Goal: Task Accomplishment & Management: Use online tool/utility

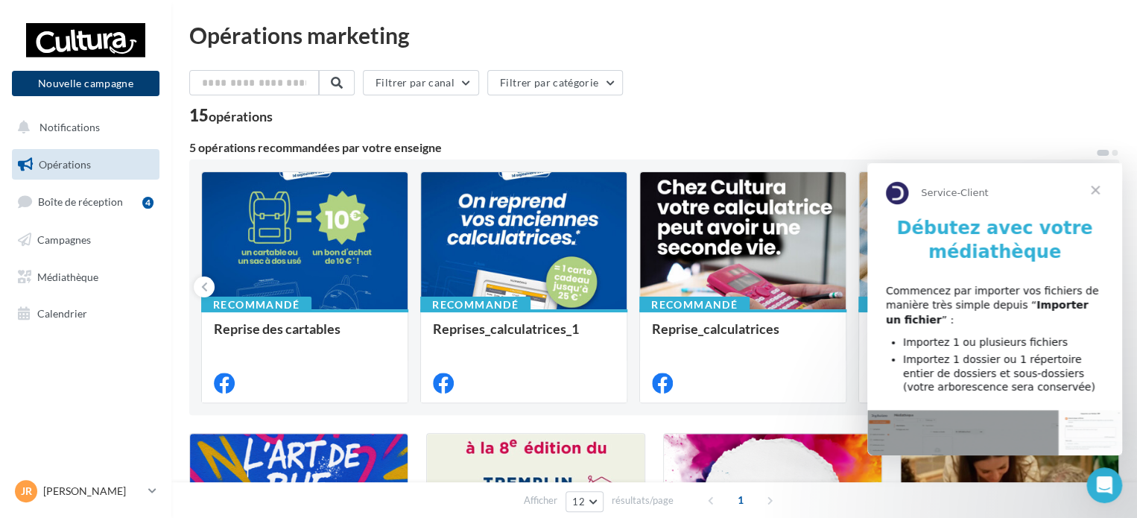
click at [97, 83] on button "Nouvelle campagne" at bounding box center [85, 83] width 147 height 25
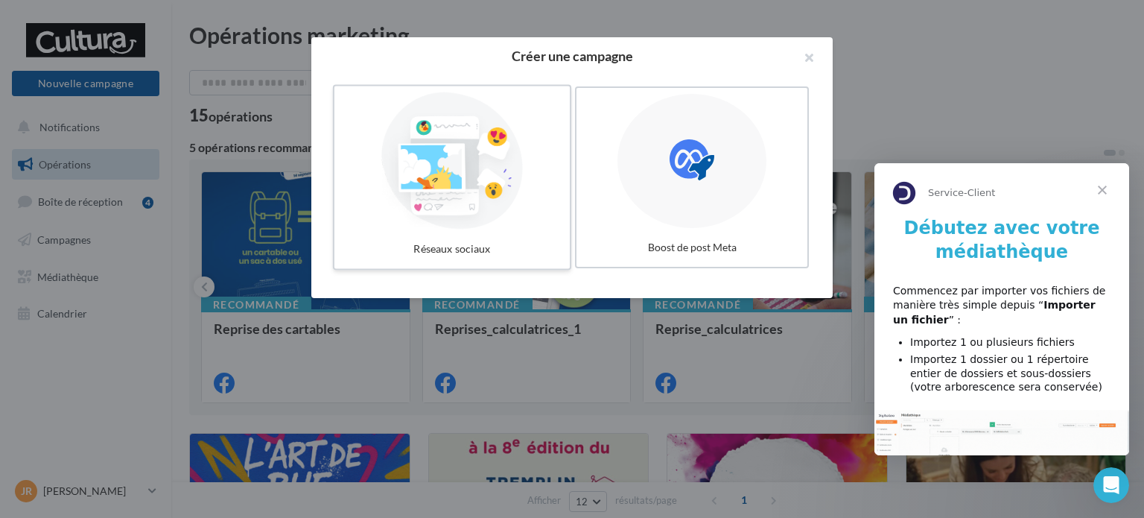
click at [506, 153] on div at bounding box center [451, 160] width 223 height 137
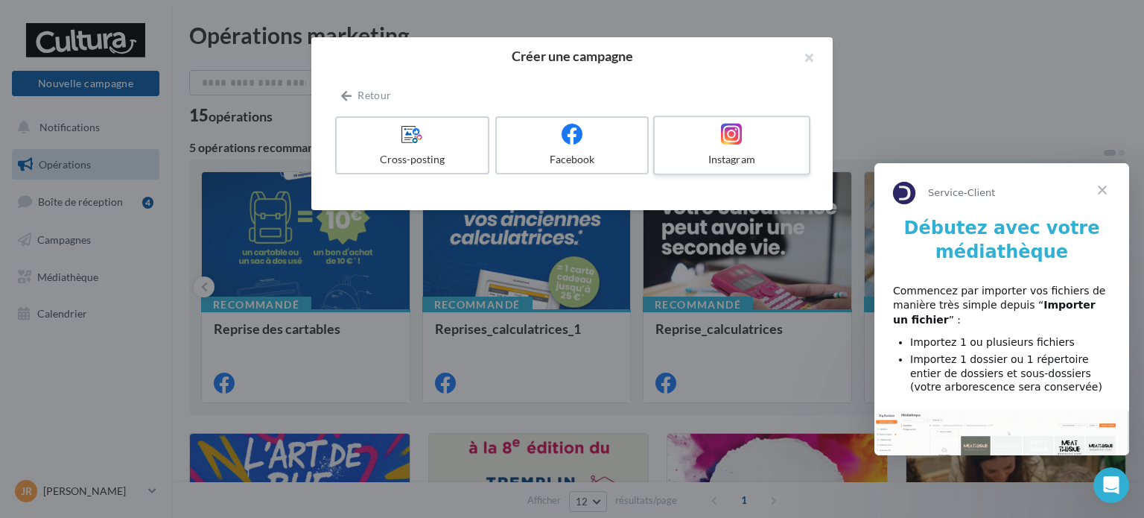
click at [740, 136] on icon at bounding box center [732, 134] width 22 height 22
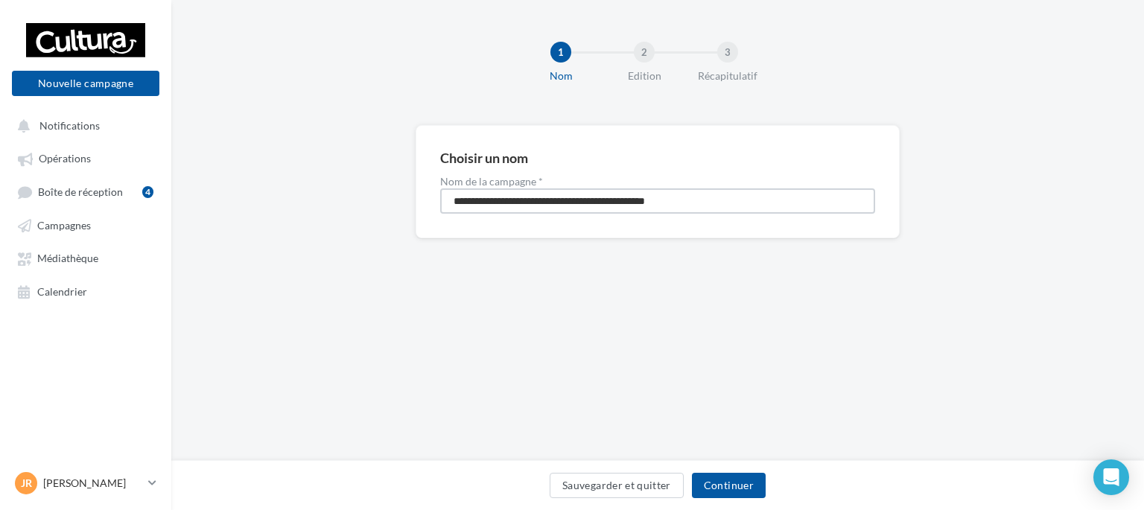
click at [712, 200] on input "**********" at bounding box center [657, 200] width 435 height 25
click at [731, 202] on input "**********" at bounding box center [657, 200] width 435 height 25
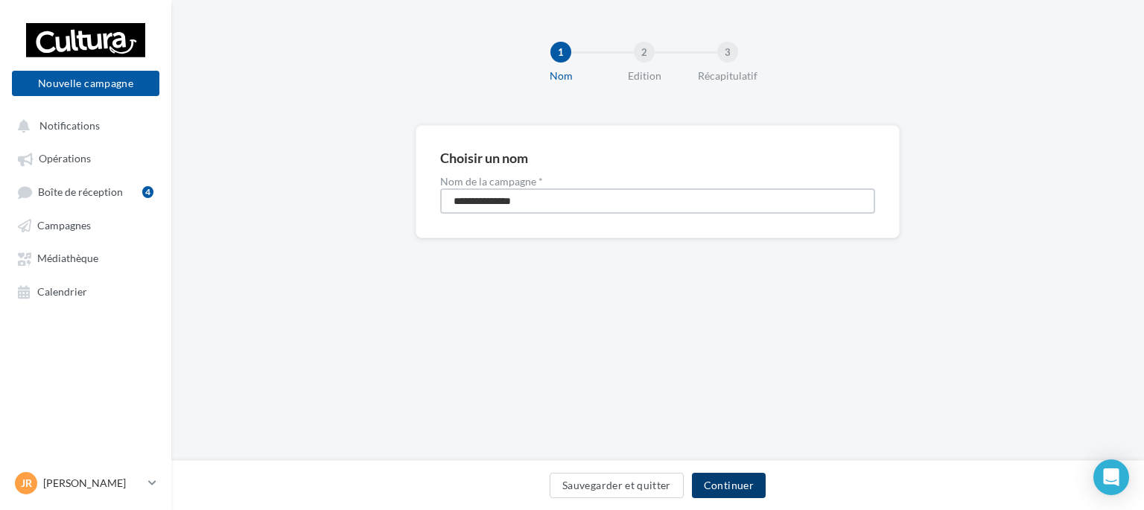
type input "**********"
click at [732, 490] on button "Continuer" at bounding box center [729, 485] width 74 height 25
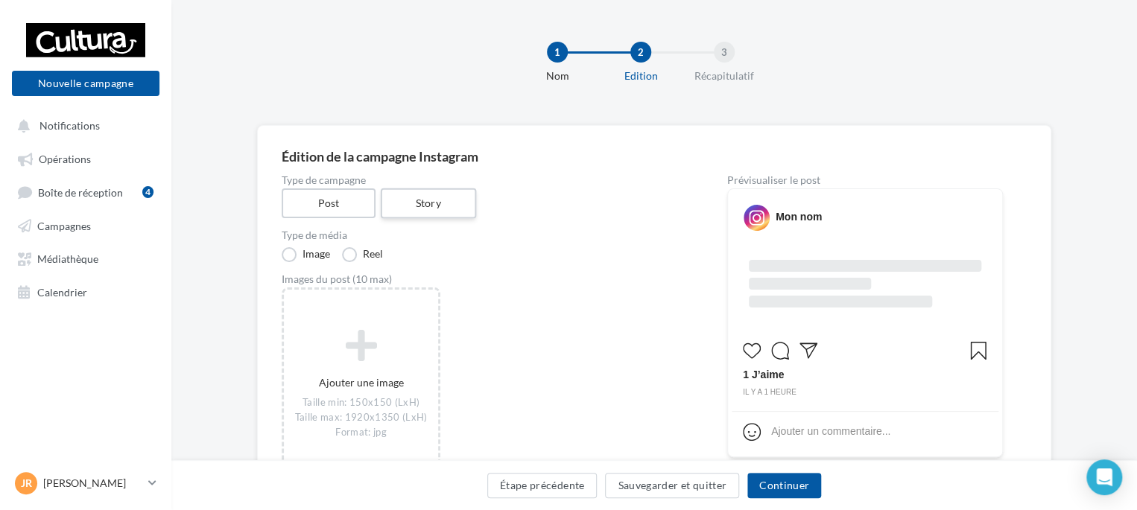
click at [445, 200] on label "Story" at bounding box center [427, 203] width 95 height 31
click at [349, 255] on label "Vidéo" at bounding box center [366, 254] width 48 height 15
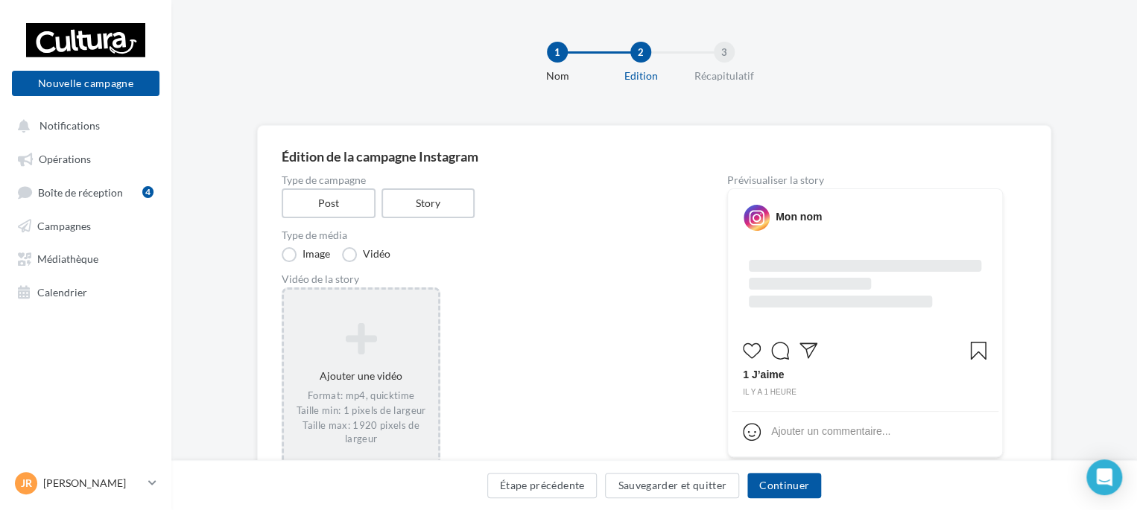
click at [366, 372] on div "Ajouter une vidéo Format: mp4, quicktime Taille min: 1 pixels de largeur Taille…" at bounding box center [361, 384] width 154 height 139
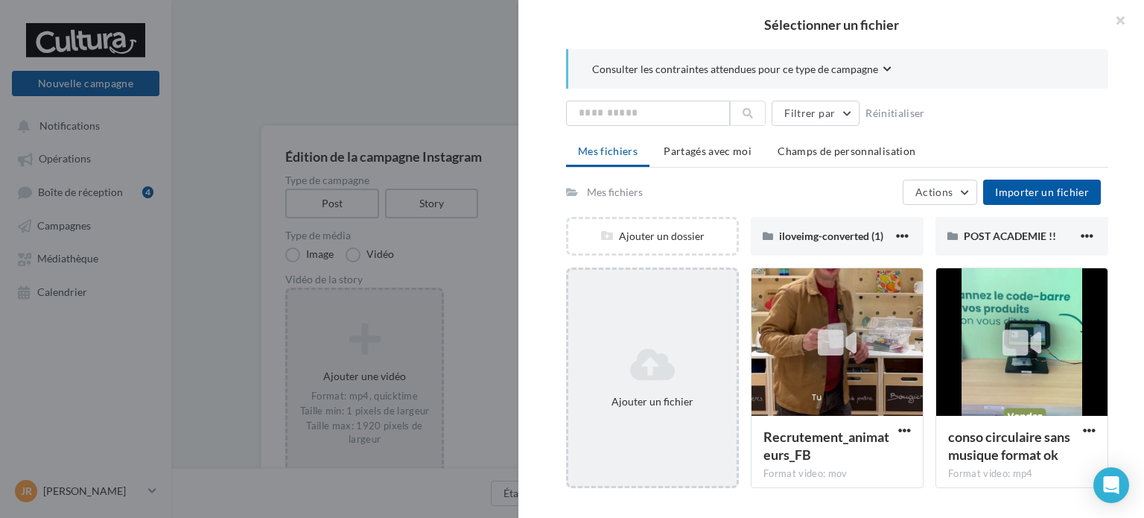
click at [680, 344] on div "Ajouter un fichier" at bounding box center [652, 377] width 168 height 74
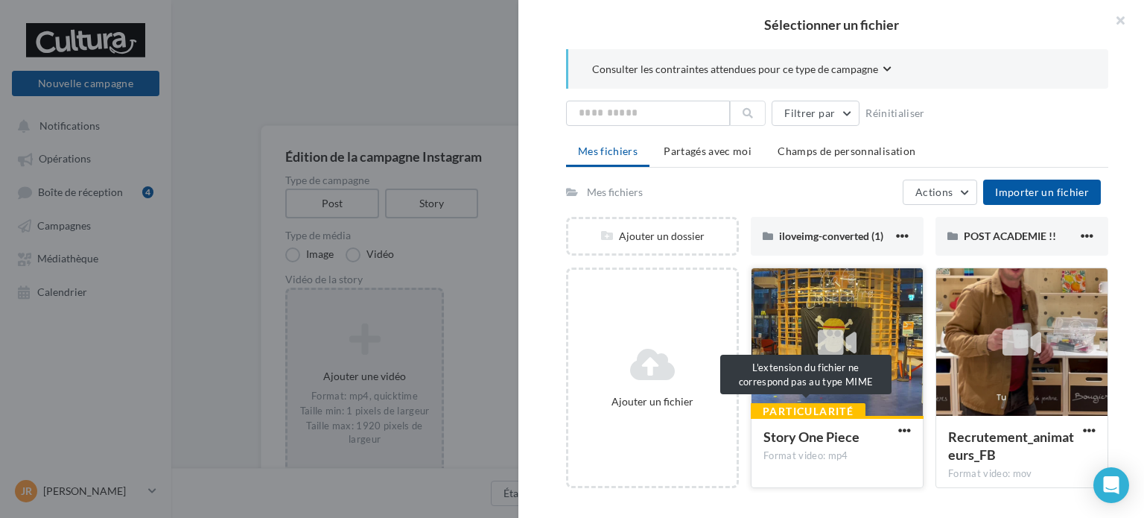
click at [835, 407] on div "Particularité" at bounding box center [808, 411] width 115 height 16
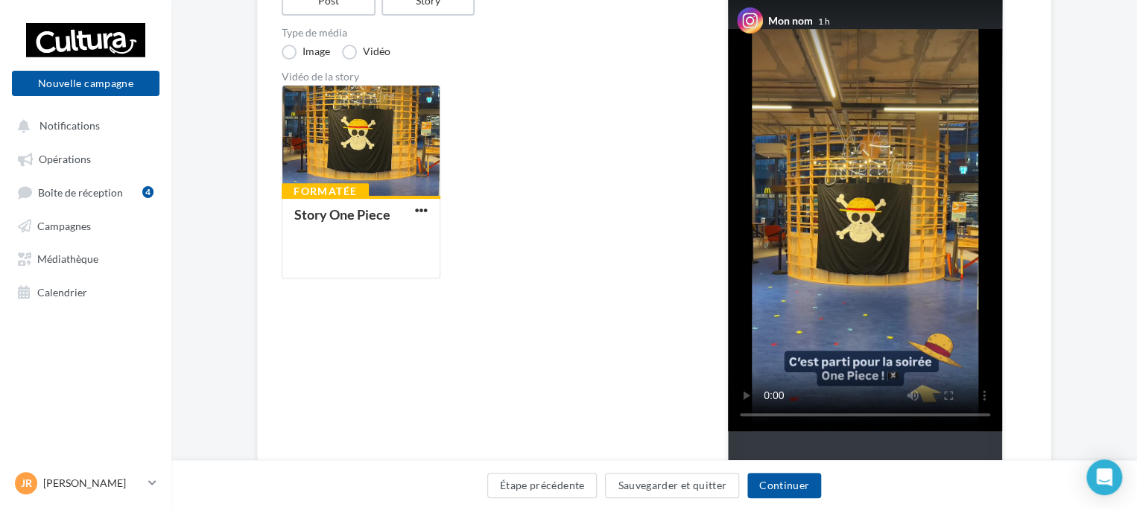
scroll to position [236, 0]
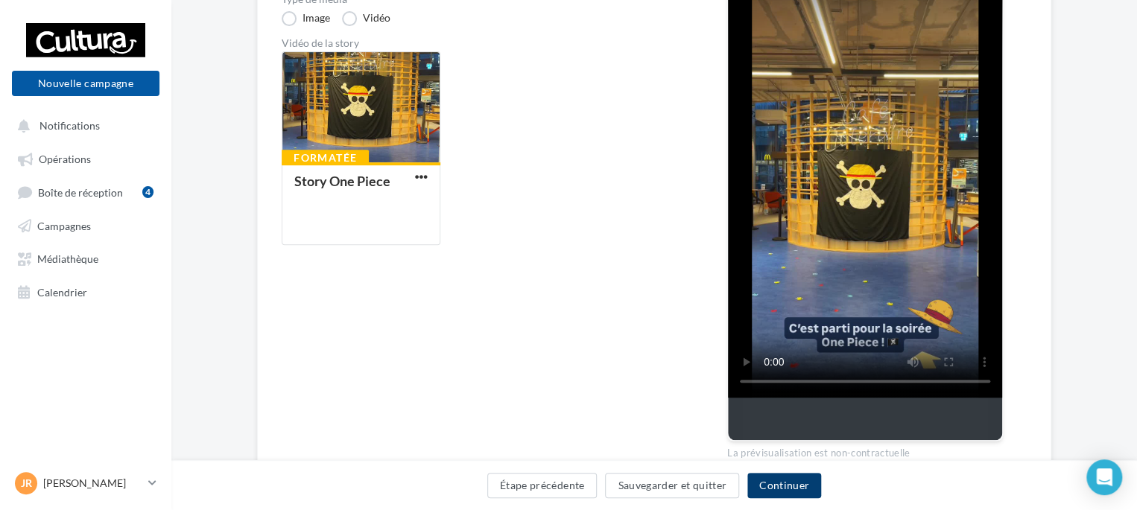
click at [784, 483] on button "Continuer" at bounding box center [784, 485] width 74 height 25
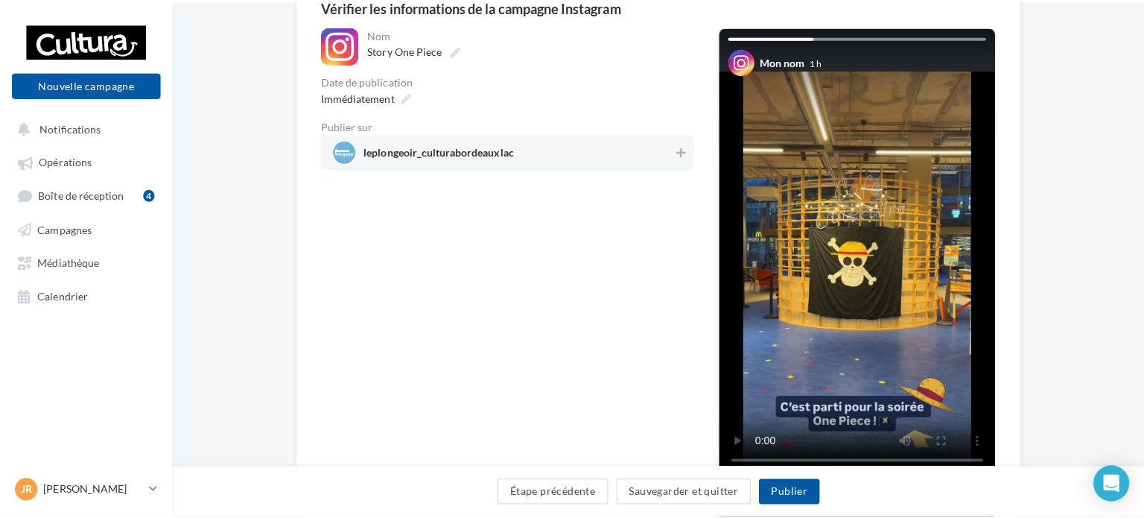
scroll to position [148, 0]
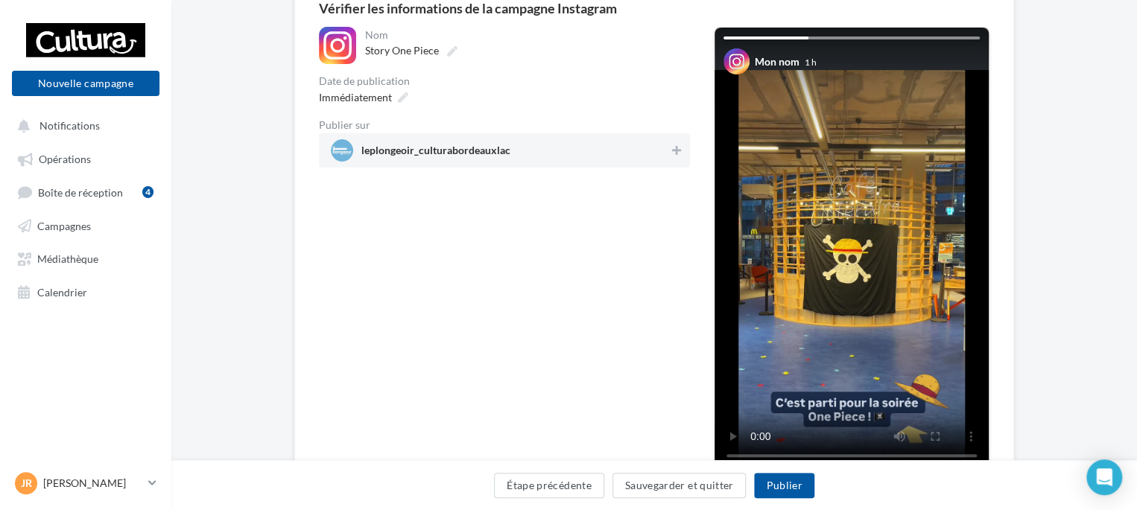
click at [552, 151] on span "leplongeoir_culturabordeauxlac" at bounding box center [500, 150] width 338 height 22
click at [787, 491] on button "Publier" at bounding box center [784, 485] width 60 height 25
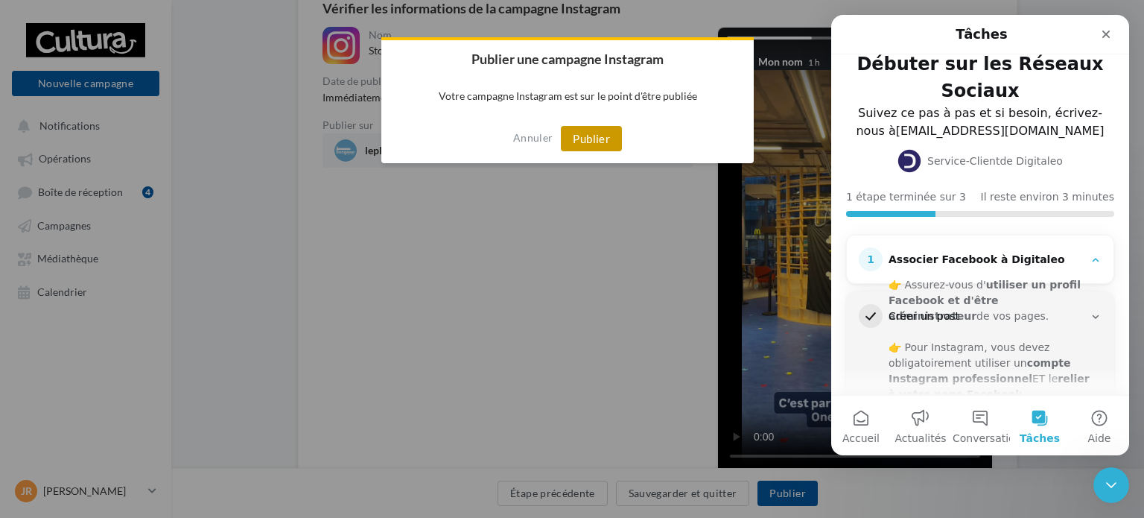
scroll to position [56, 0]
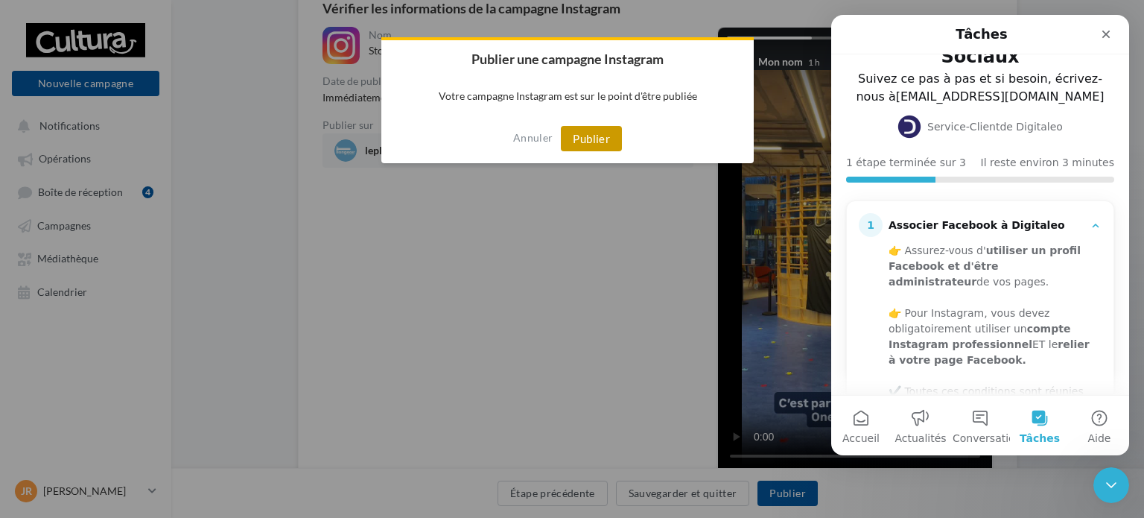
click at [613, 133] on button "Publier" at bounding box center [591, 138] width 61 height 25
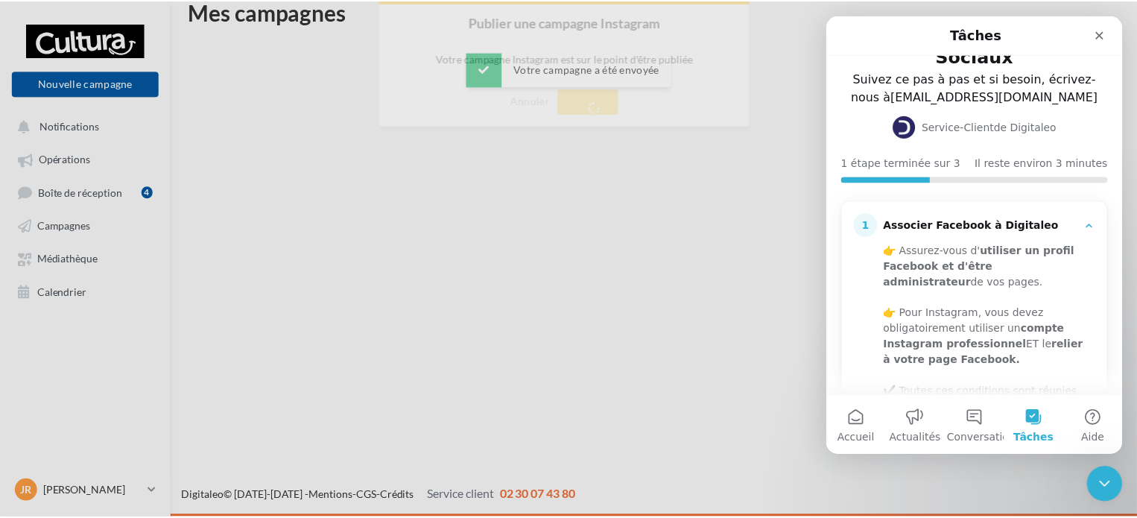
scroll to position [24, 0]
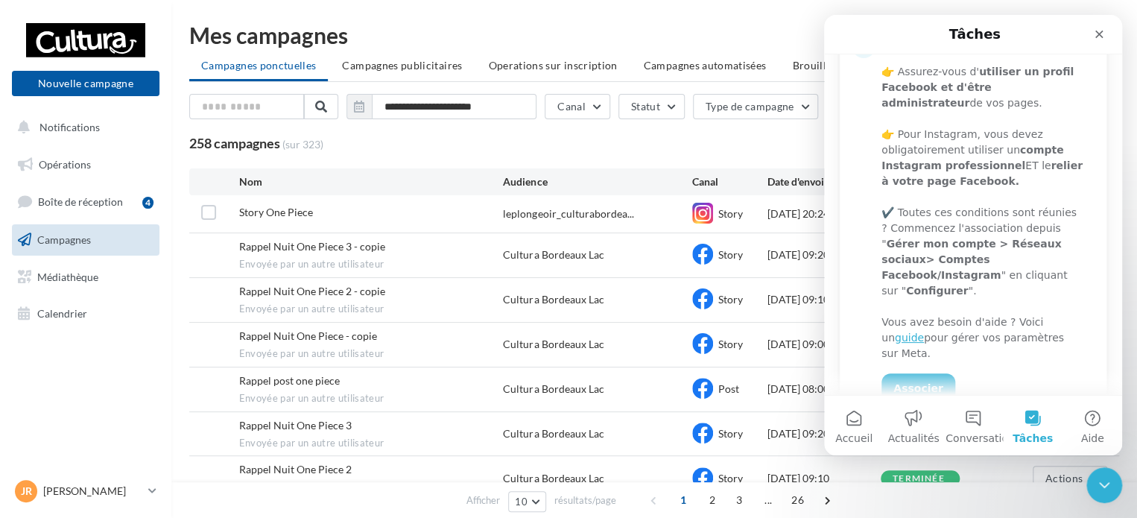
scroll to position [298, 0]
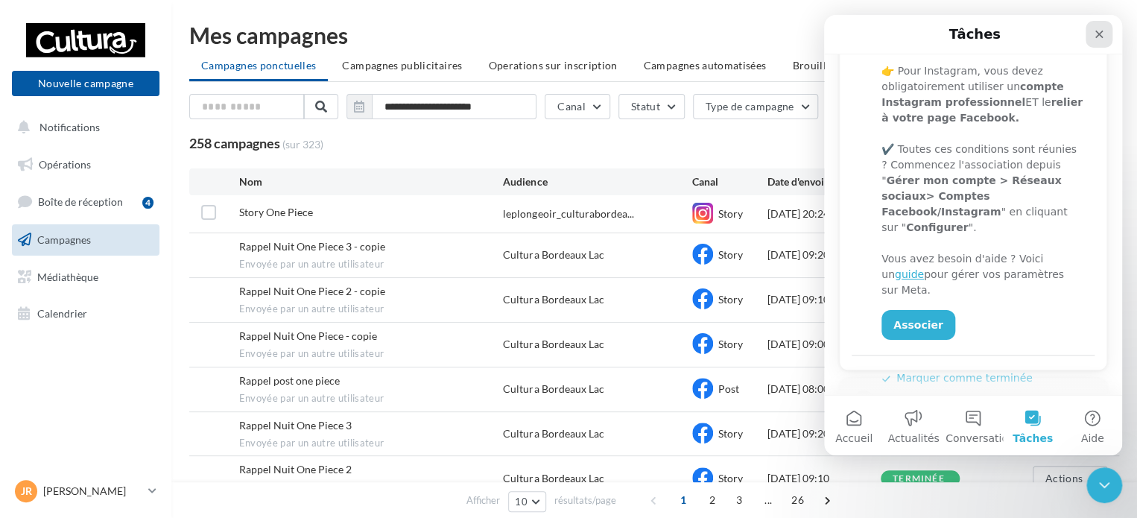
click at [1095, 35] on icon "Fermer" at bounding box center [1099, 34] width 12 height 12
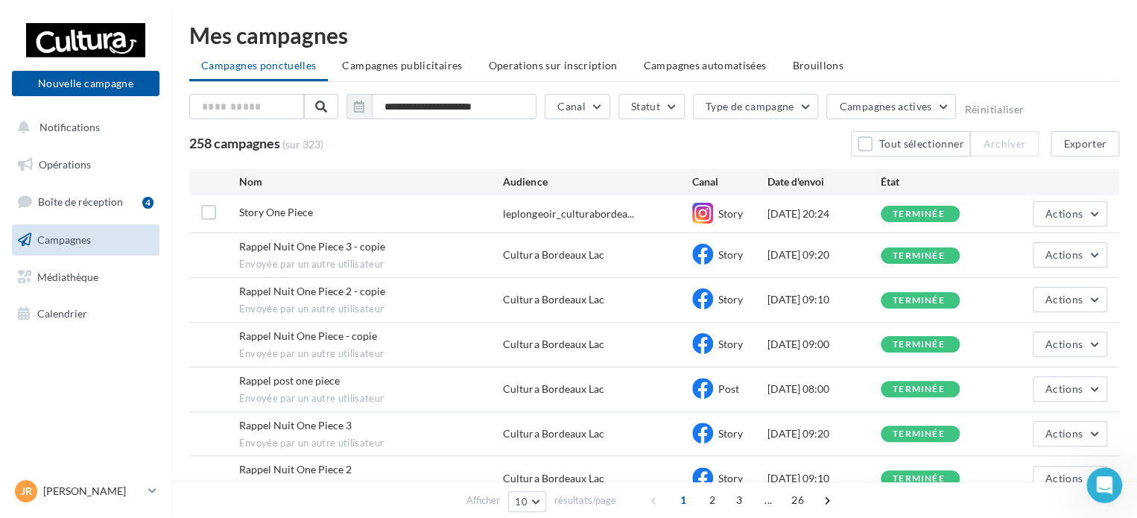
scroll to position [0, 0]
click at [93, 80] on button "Nouvelle campagne" at bounding box center [85, 83] width 147 height 25
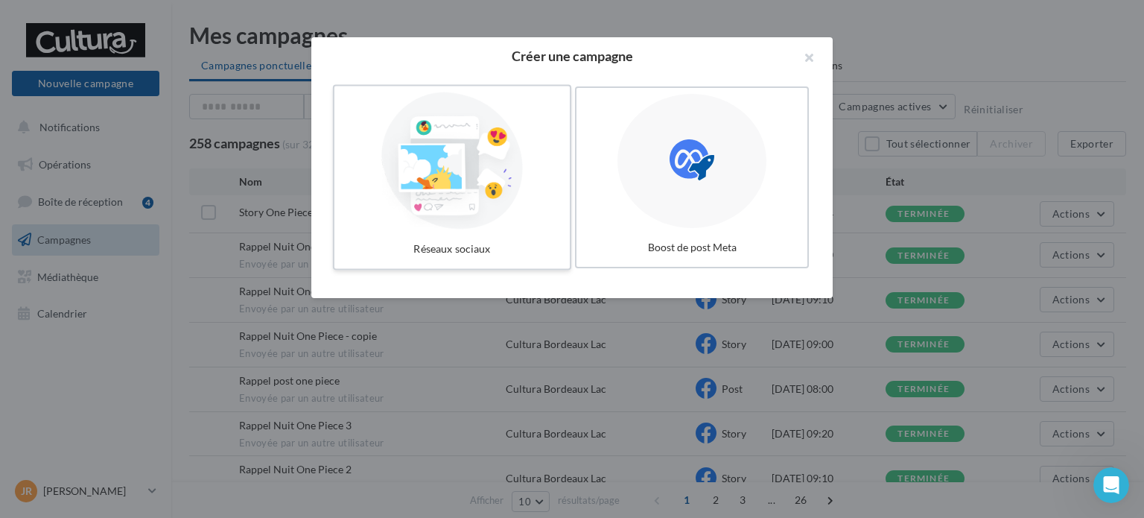
click at [501, 201] on div at bounding box center [451, 160] width 223 height 137
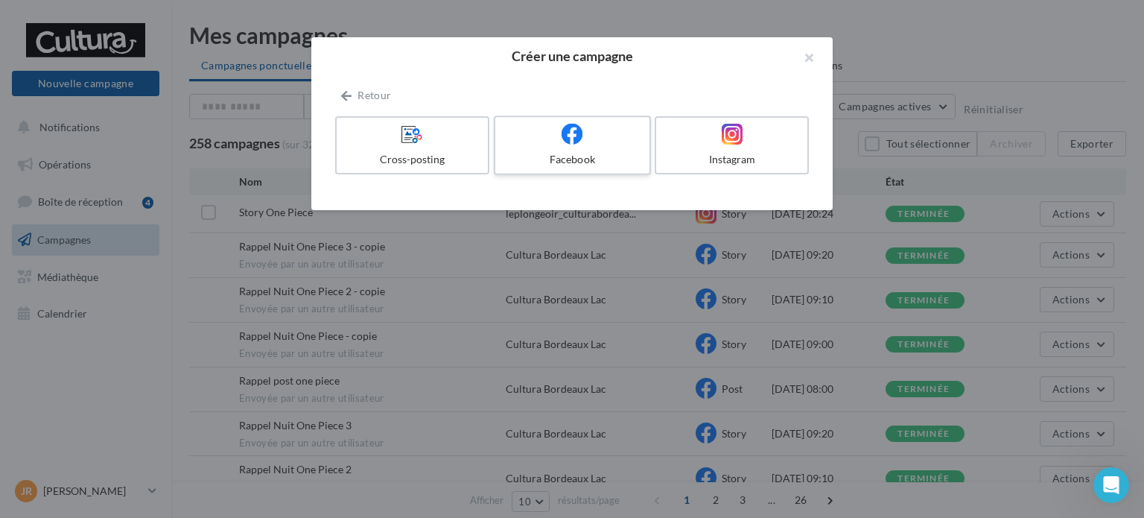
click at [618, 148] on label "Facebook" at bounding box center [572, 145] width 157 height 60
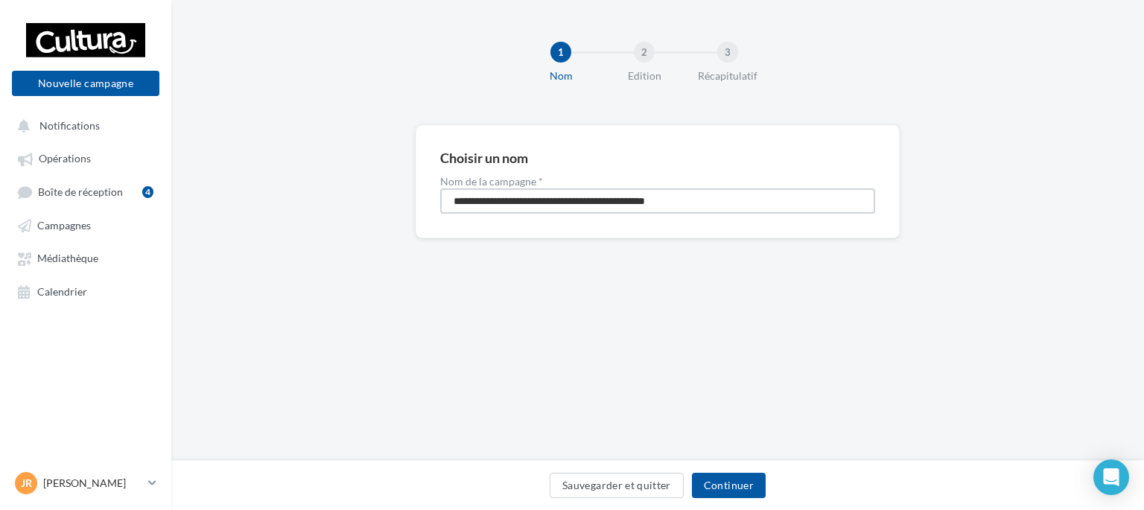
click at [705, 198] on input "**********" at bounding box center [657, 200] width 435 height 25
type input "**********"
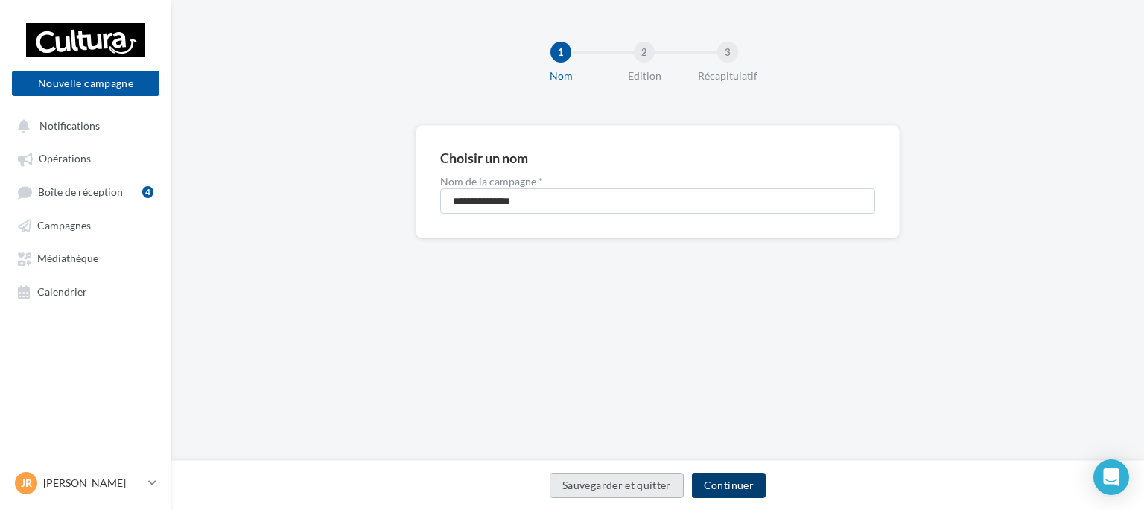
click at [722, 485] on button "Continuer" at bounding box center [729, 485] width 74 height 25
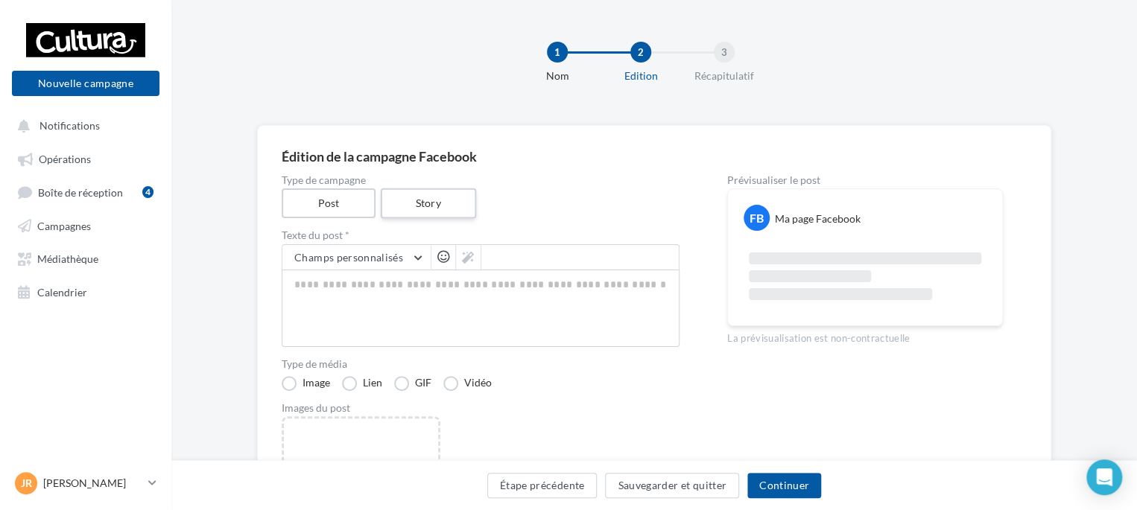
click at [467, 208] on label "Story" at bounding box center [427, 203] width 95 height 31
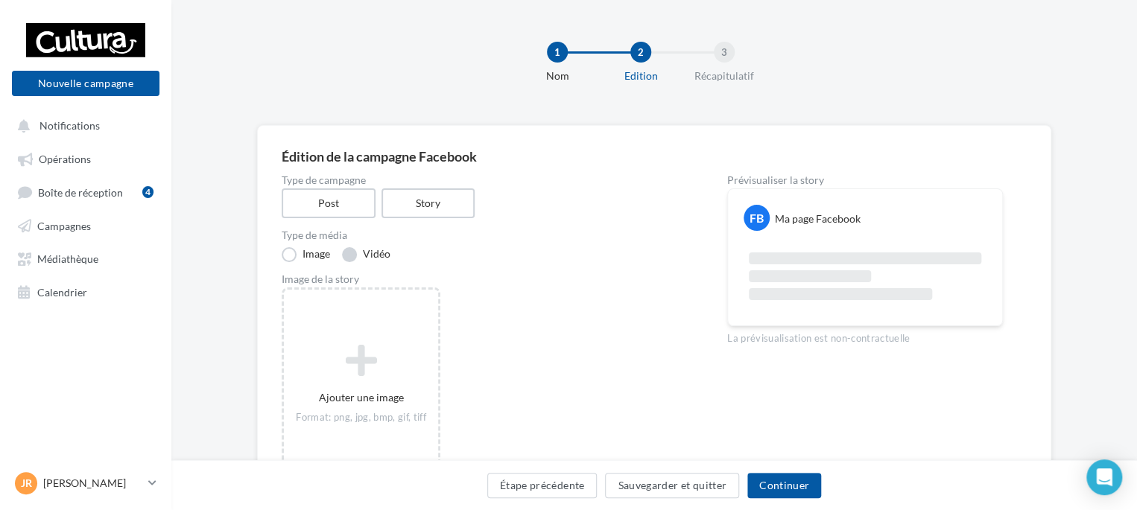
click at [371, 252] on label "Vidéo" at bounding box center [366, 254] width 48 height 15
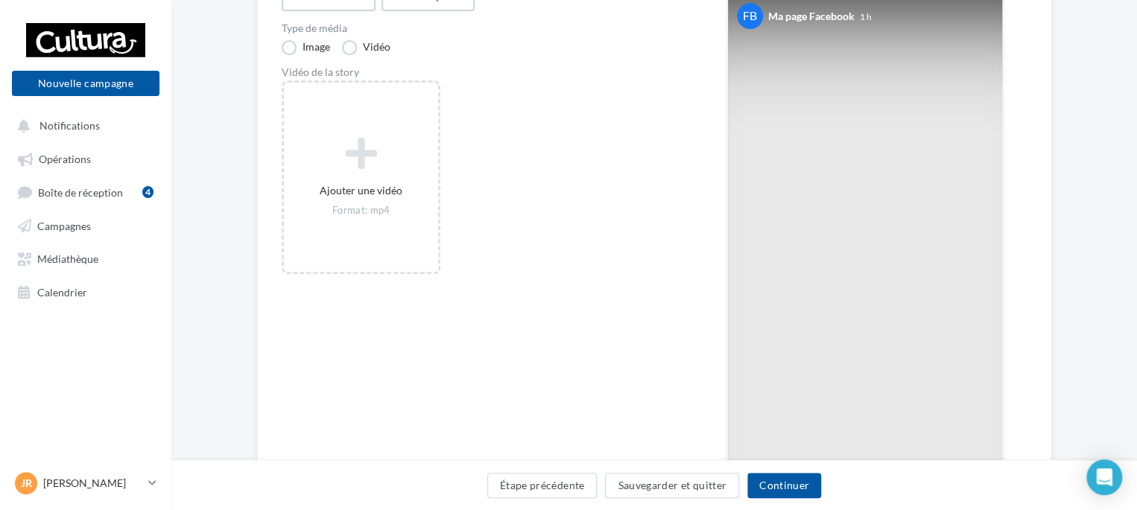
scroll to position [223, 0]
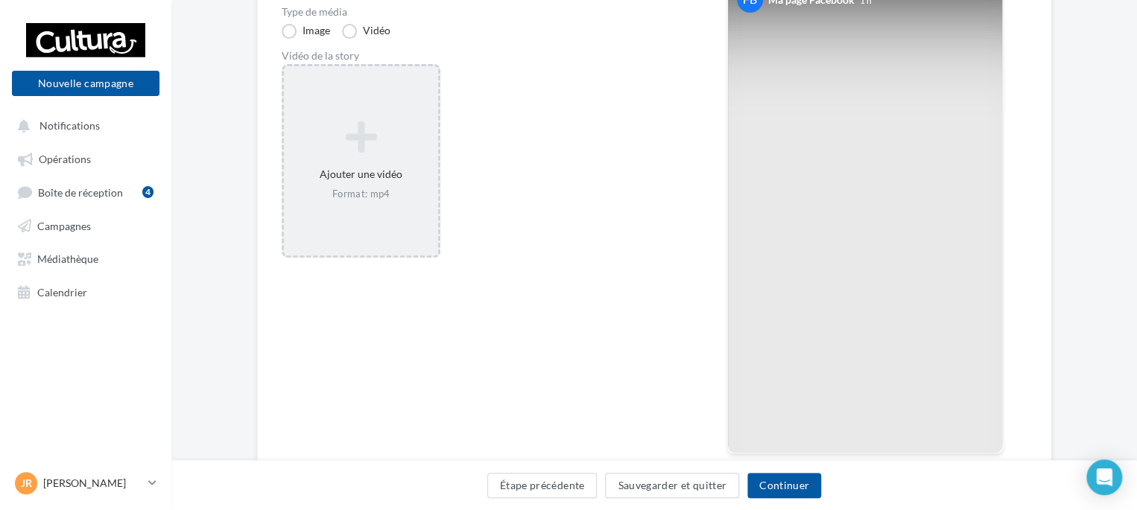
click at [387, 176] on div "Ajouter une vidéo Format: mp4" at bounding box center [361, 160] width 154 height 95
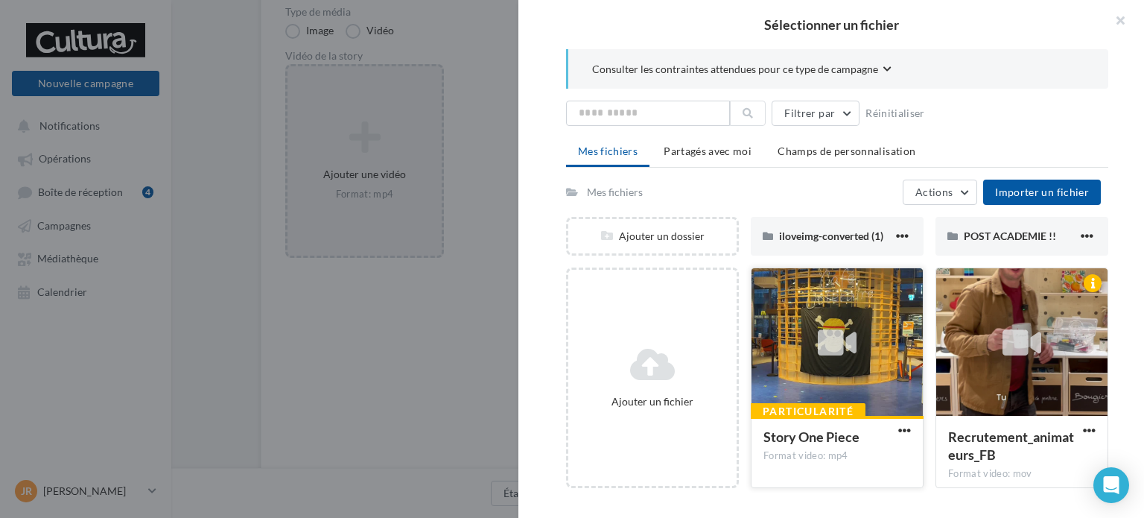
click at [810, 339] on div at bounding box center [838, 342] width 56 height 56
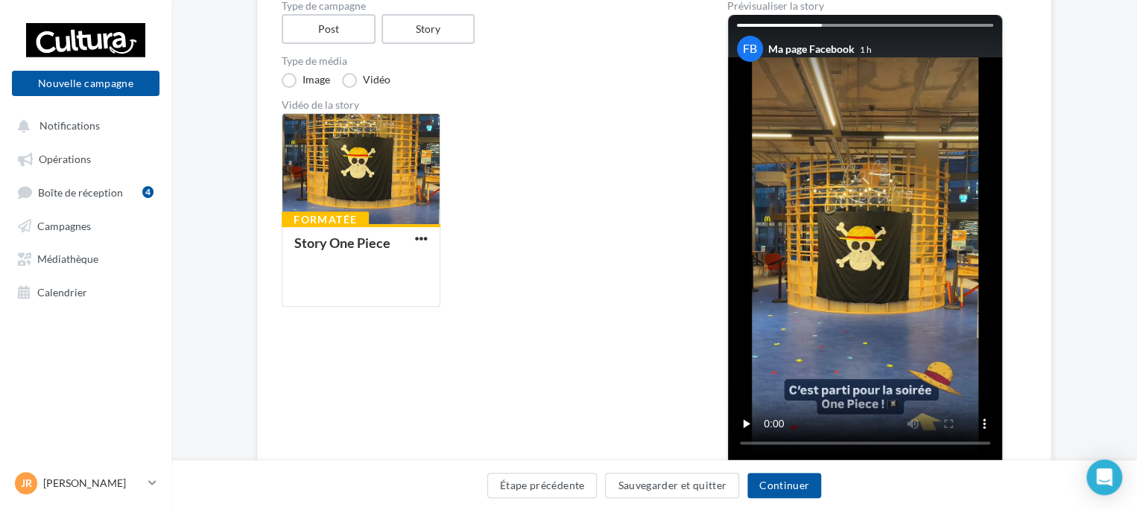
scroll to position [149, 0]
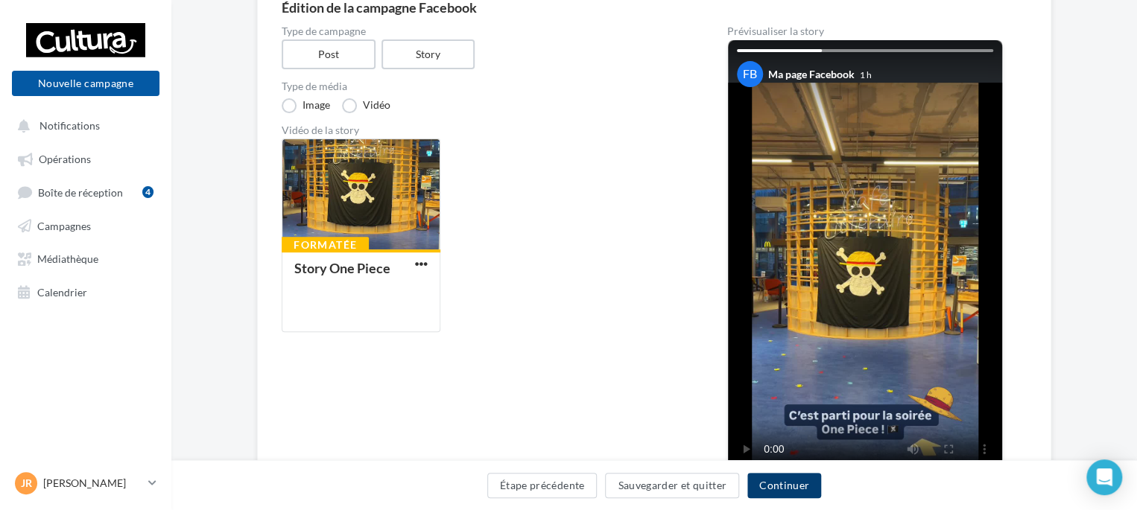
click at [786, 481] on button "Continuer" at bounding box center [784, 485] width 74 height 25
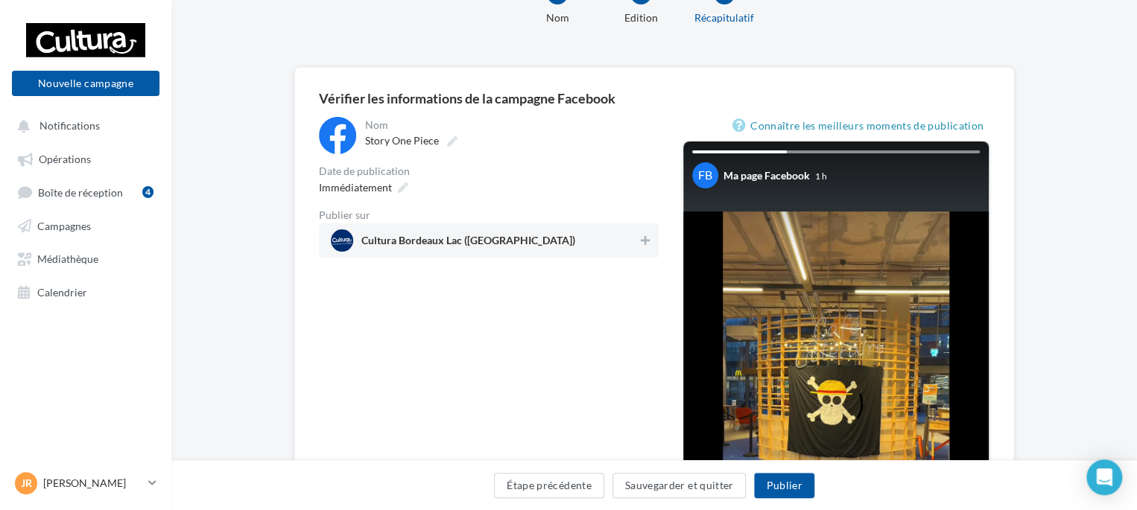
scroll to position [74, 0]
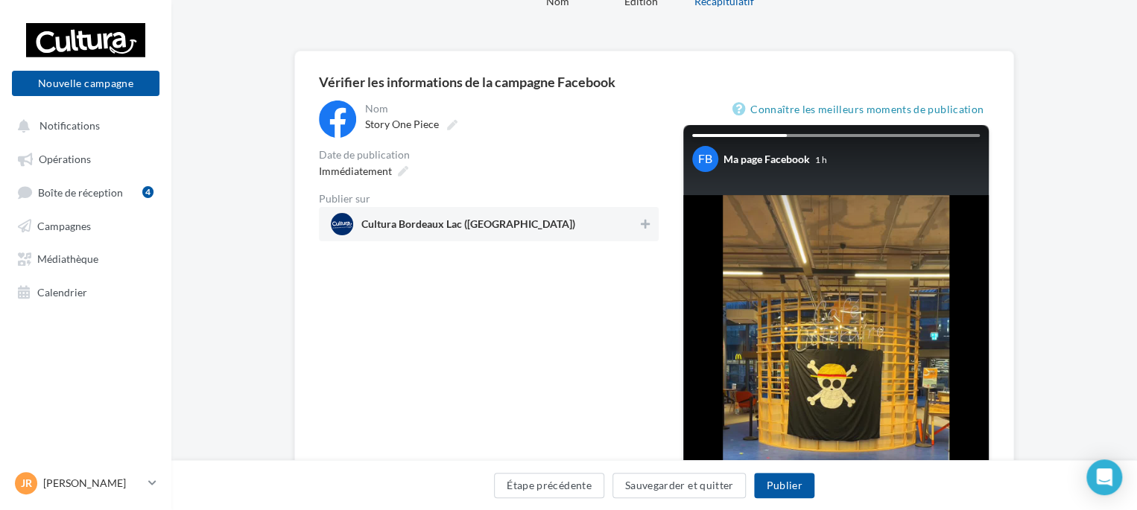
click at [423, 228] on span "Cultura Bordeaux Lac (Bordeaux)" at bounding box center [468, 227] width 214 height 16
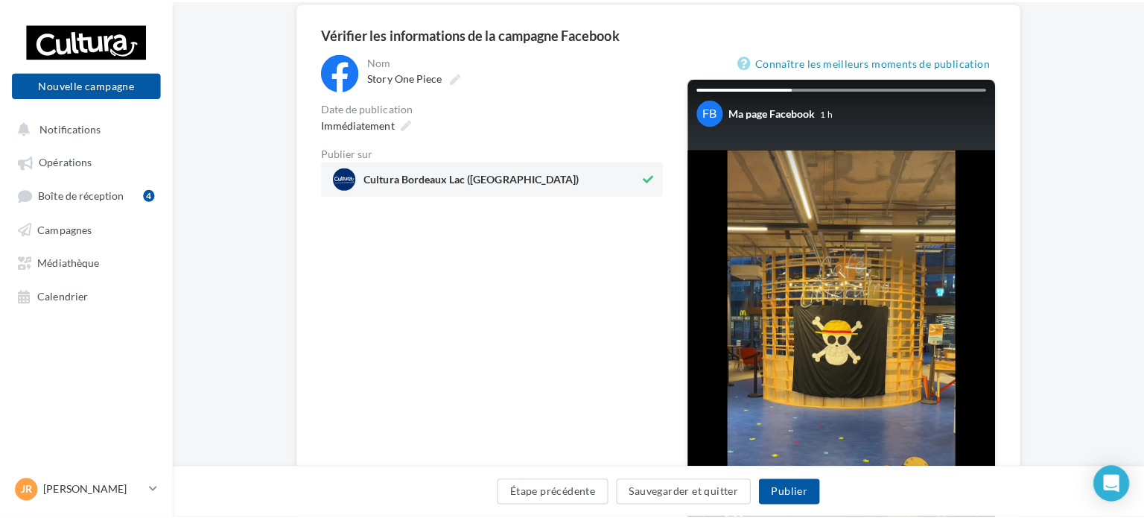
scroll to position [149, 0]
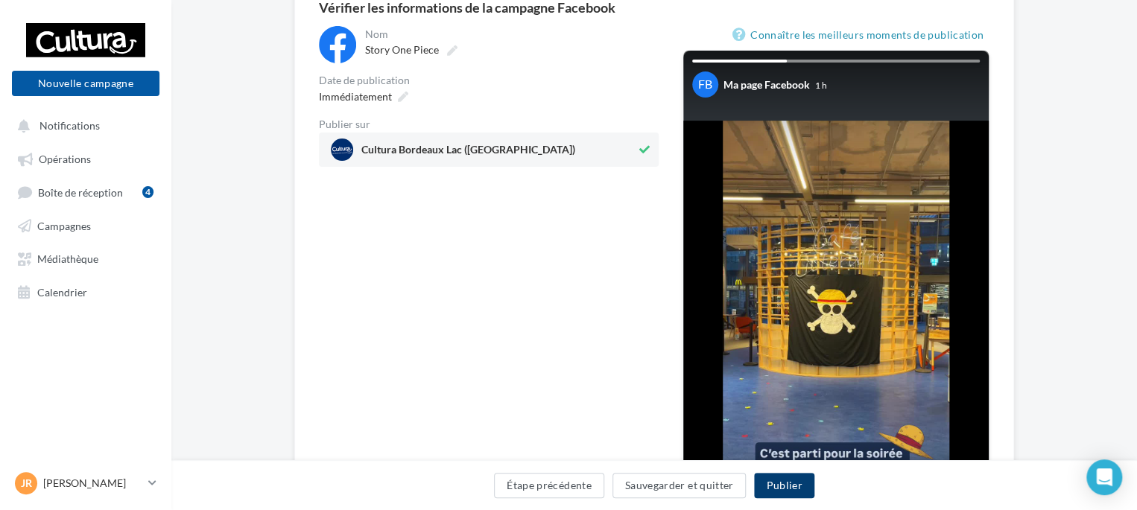
click at [785, 486] on button "Publier" at bounding box center [784, 485] width 60 height 25
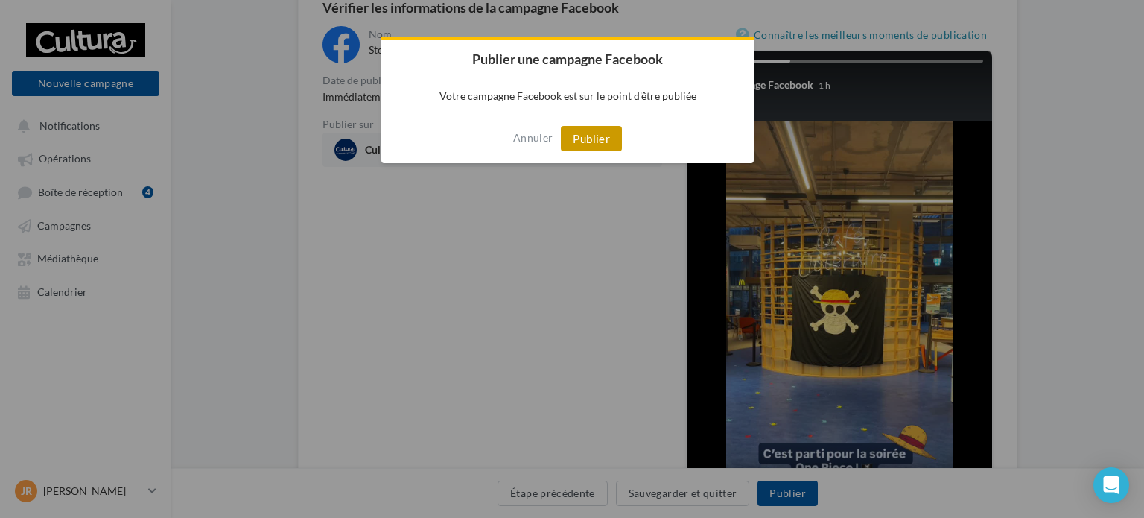
click at [597, 142] on button "Publier" at bounding box center [591, 138] width 61 height 25
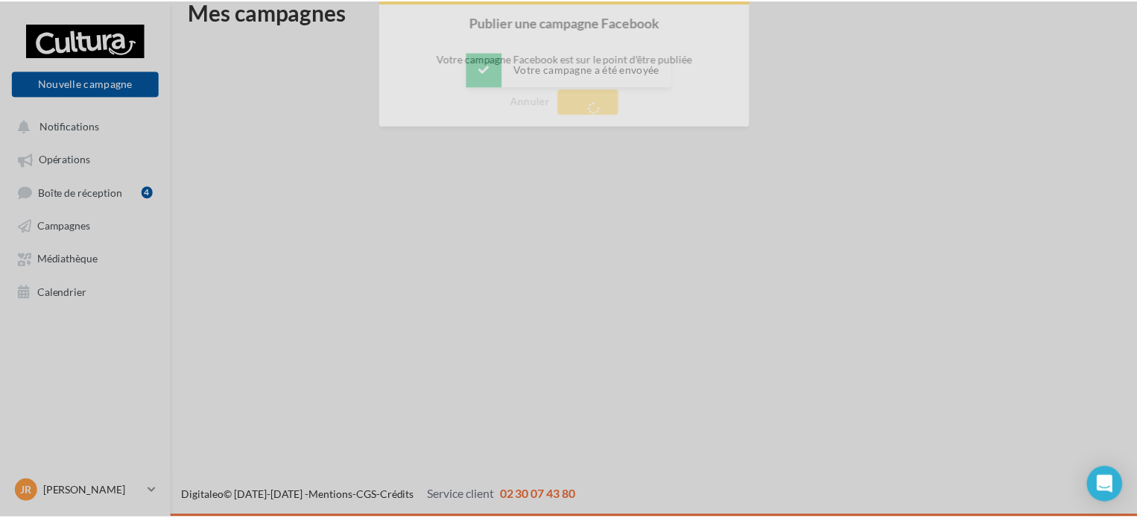
scroll to position [24, 0]
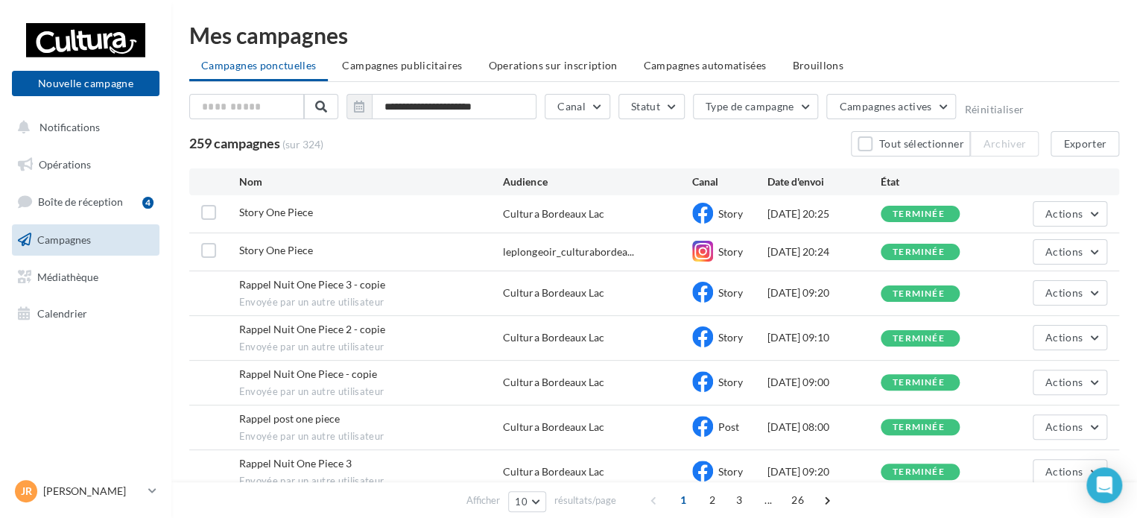
drag, startPoint x: 903, startPoint y: 243, endPoint x: 480, endPoint y: 295, distance: 426.3
click at [609, 291] on div "Story One Piece Cultura Bordeaux Lac Story [DATE] 20:25 terminée Actions Story …" at bounding box center [654, 411] width 930 height 432
click at [38, 215] on link "Boîte de réception 4" at bounding box center [85, 201] width 153 height 32
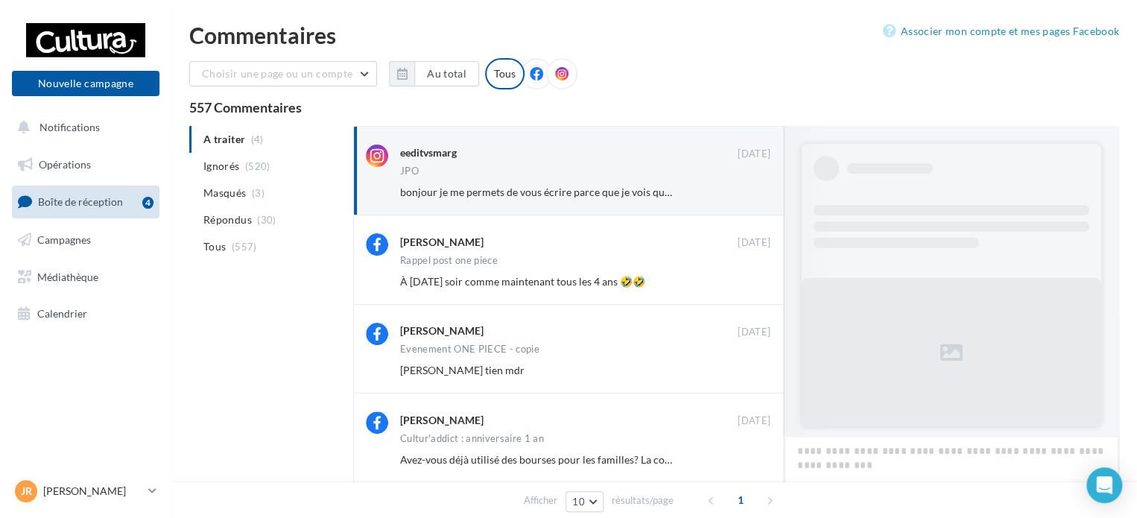
scroll to position [787, 0]
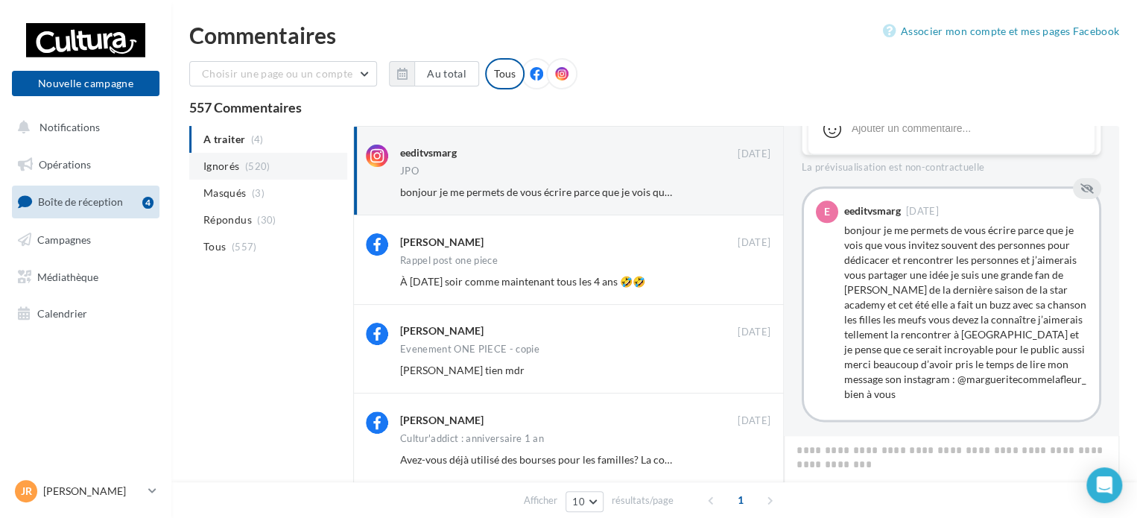
click at [245, 162] on span "(520)" at bounding box center [257, 166] width 25 height 12
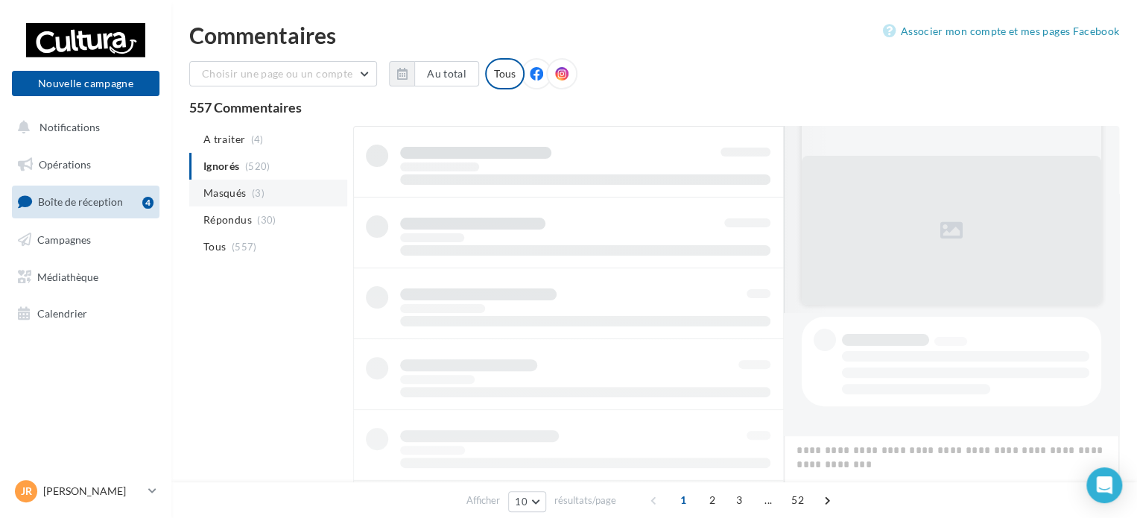
click at [241, 194] on span "Masqués" at bounding box center [224, 192] width 42 height 15
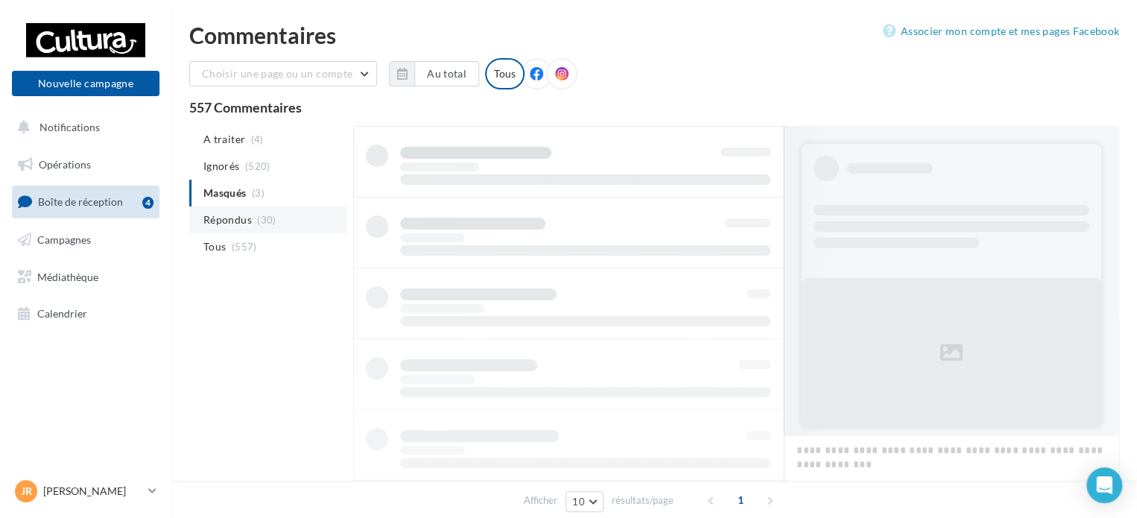
click at [246, 220] on span "Répondus" at bounding box center [227, 219] width 48 height 15
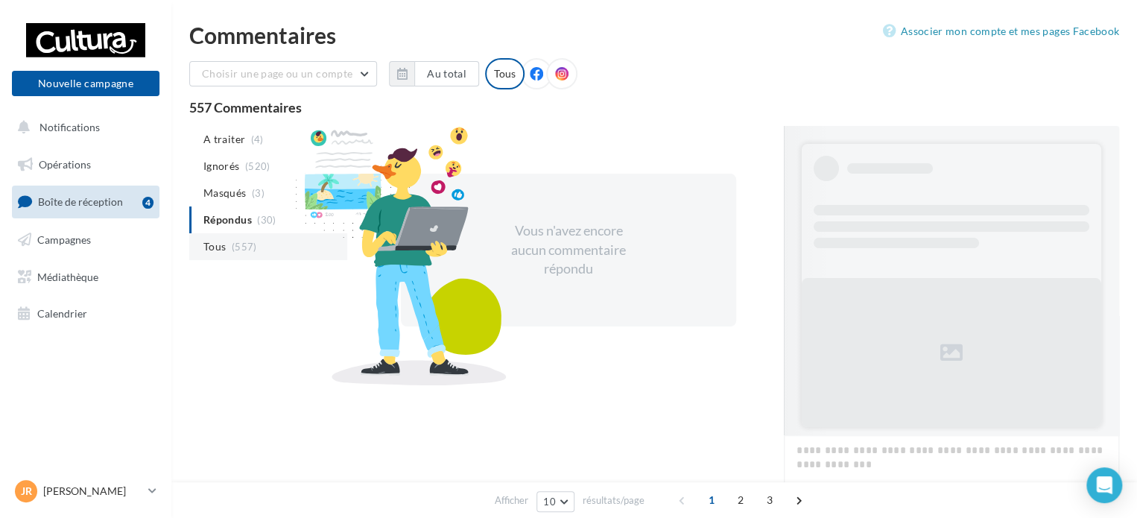
click at [238, 250] on span "(557)" at bounding box center [244, 247] width 25 height 12
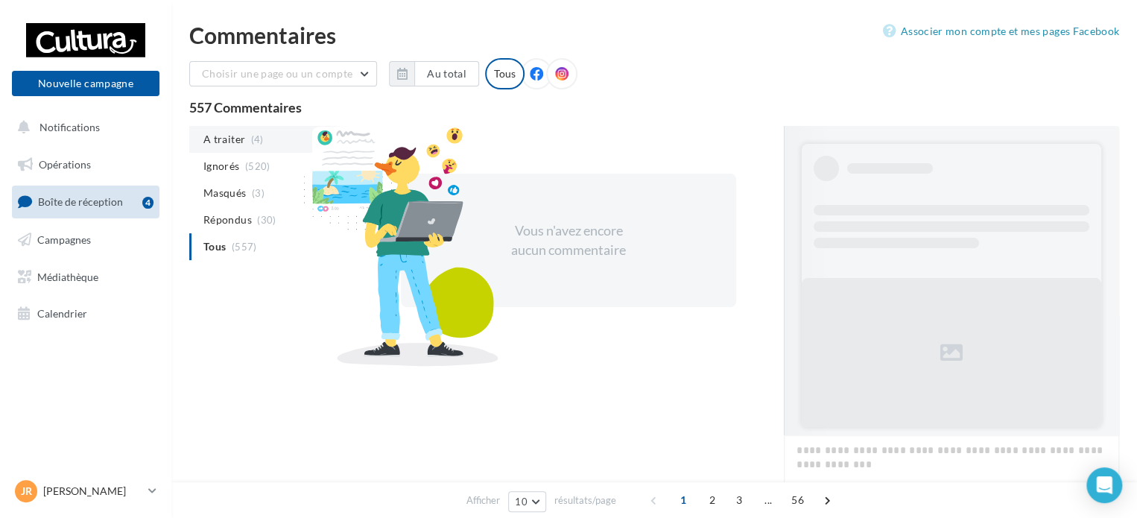
click at [251, 142] on span "(4)" at bounding box center [257, 139] width 13 height 12
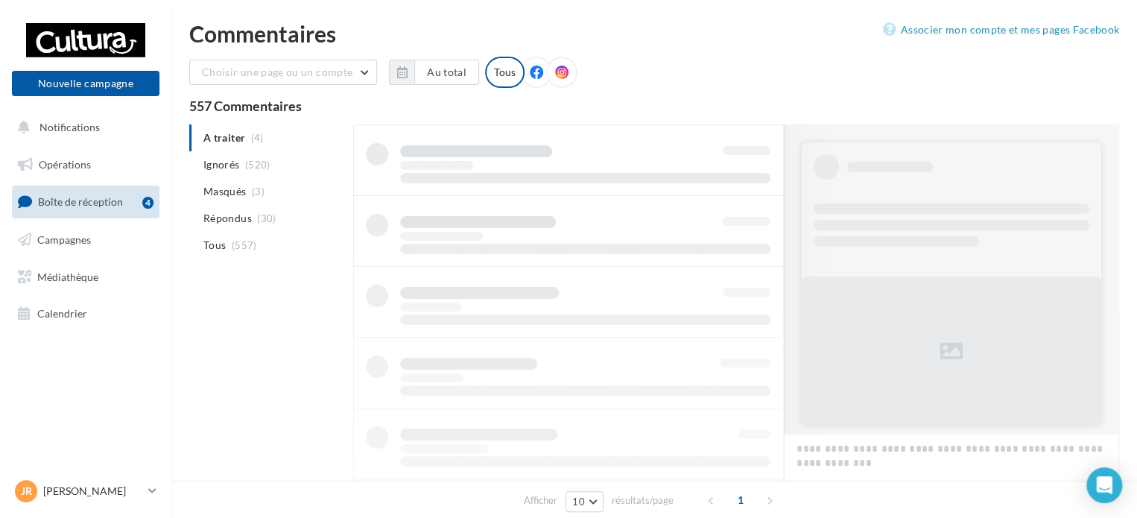
scroll to position [2, 0]
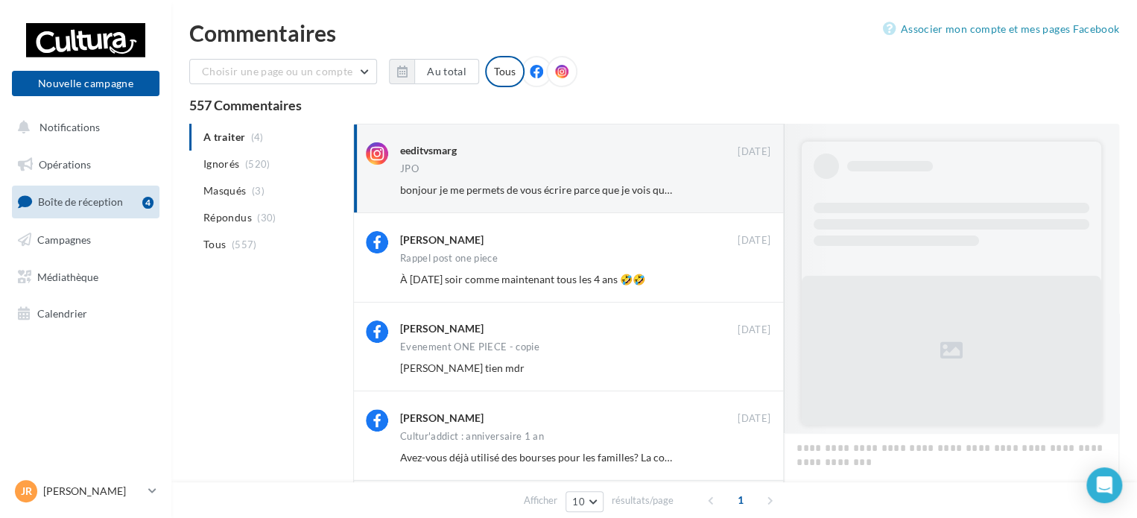
click at [602, 164] on div "JPO" at bounding box center [585, 170] width 370 height 13
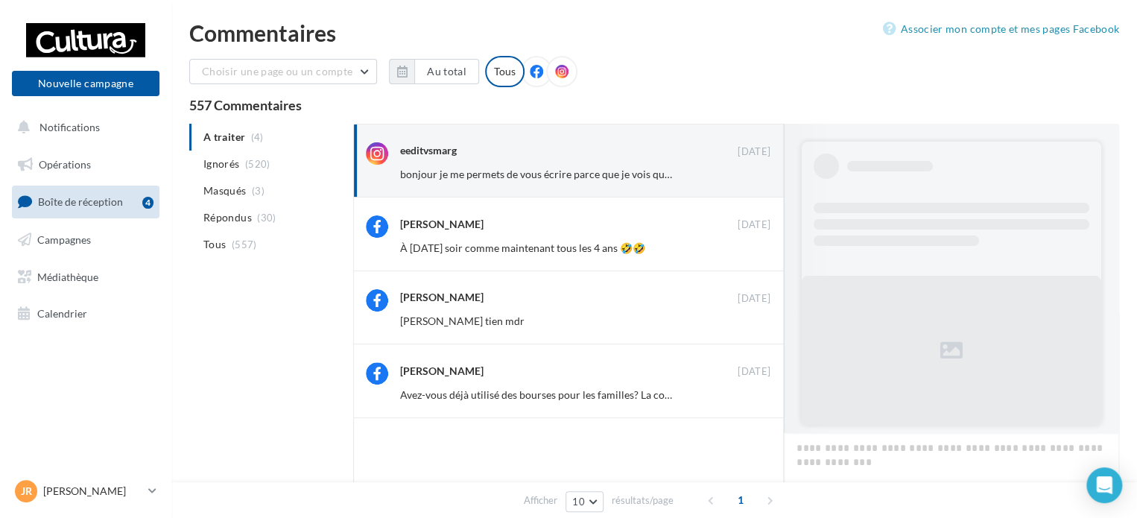
scroll to position [3, 0]
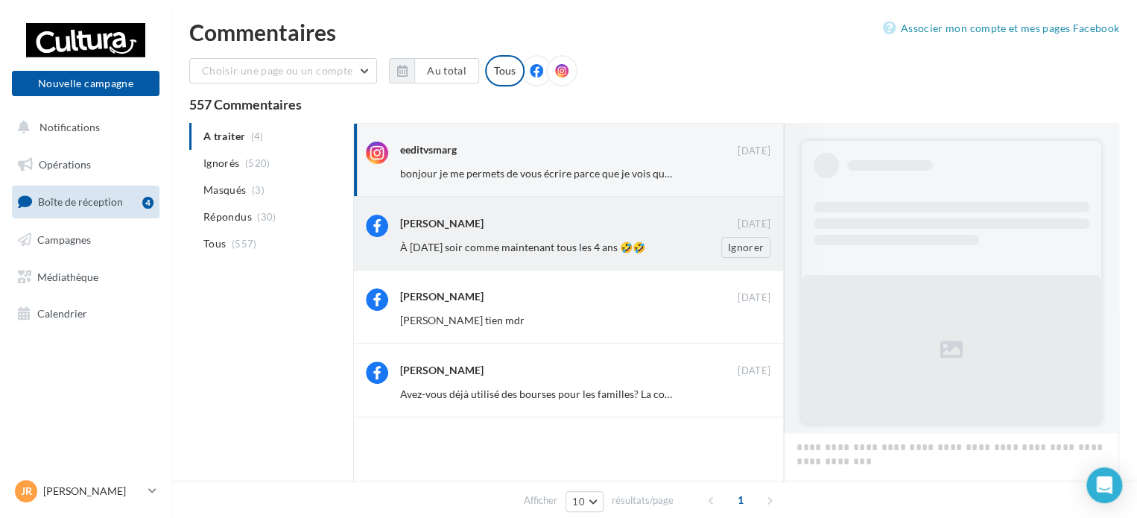
click at [574, 234] on div "Sébastien Pinaud 23 sept. À vendredi soir comme maintenant tous les 4 ans 🤣🤣 Ig…" at bounding box center [585, 236] width 370 height 42
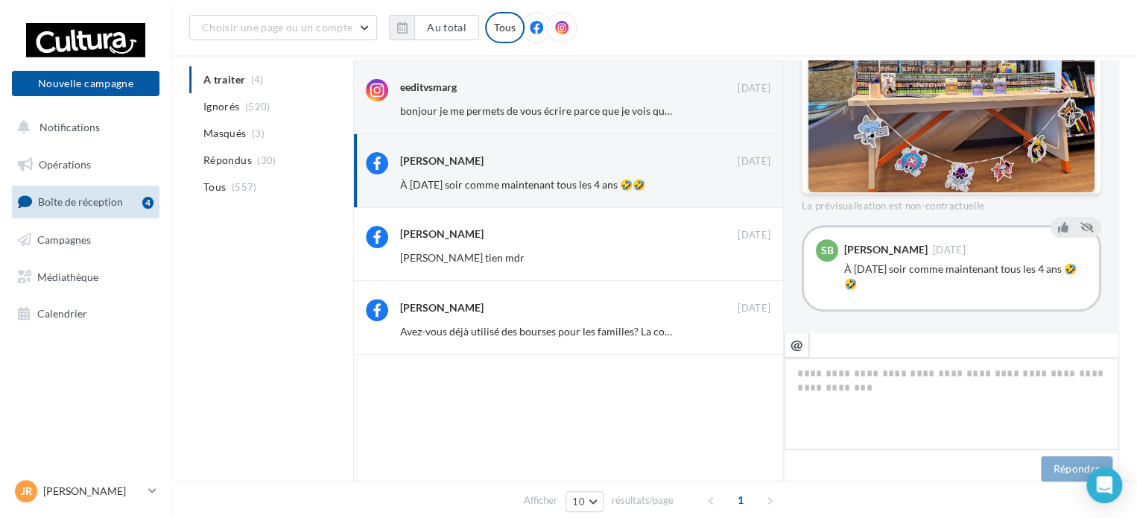
scroll to position [379, 0]
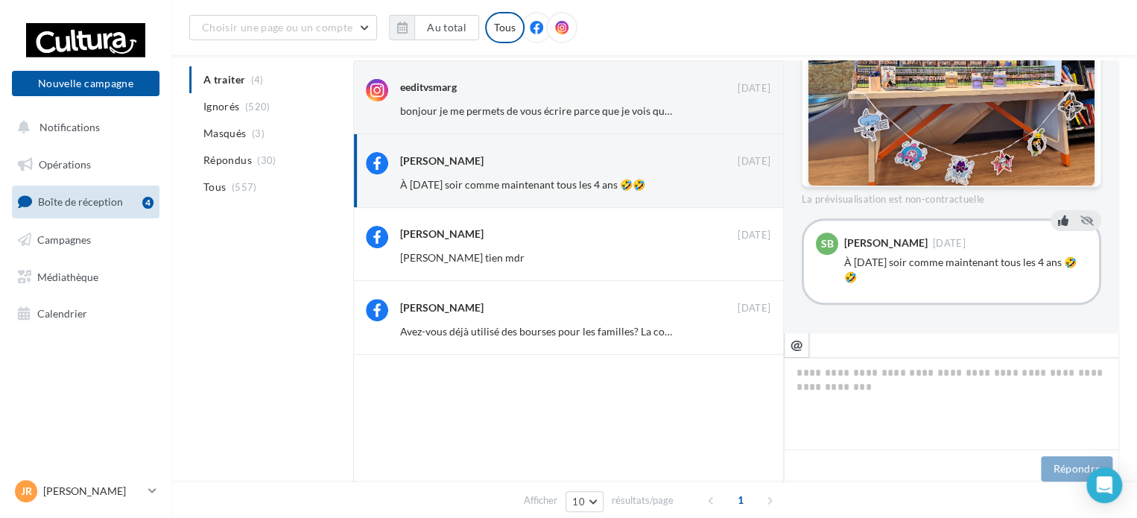
click at [1058, 220] on icon at bounding box center [1063, 220] width 10 height 10
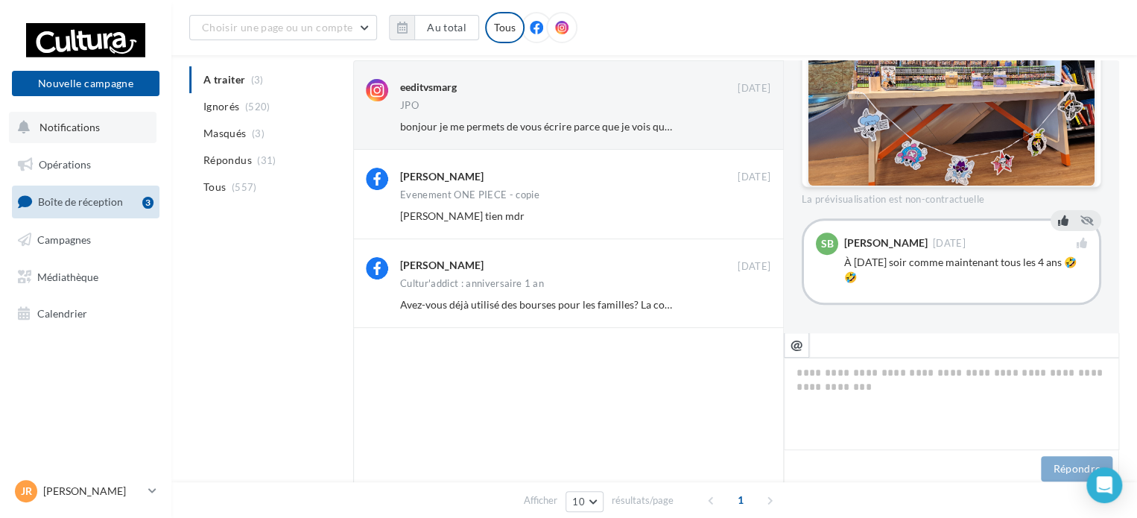
drag, startPoint x: 78, startPoint y: 101, endPoint x: 80, endPoint y: 112, distance: 10.5
click at [78, 101] on div "Nouvelle campagne Nouvelle campagne" at bounding box center [85, 65] width 147 height 94
click at [84, 124] on span "Notifications" at bounding box center [69, 127] width 60 height 13
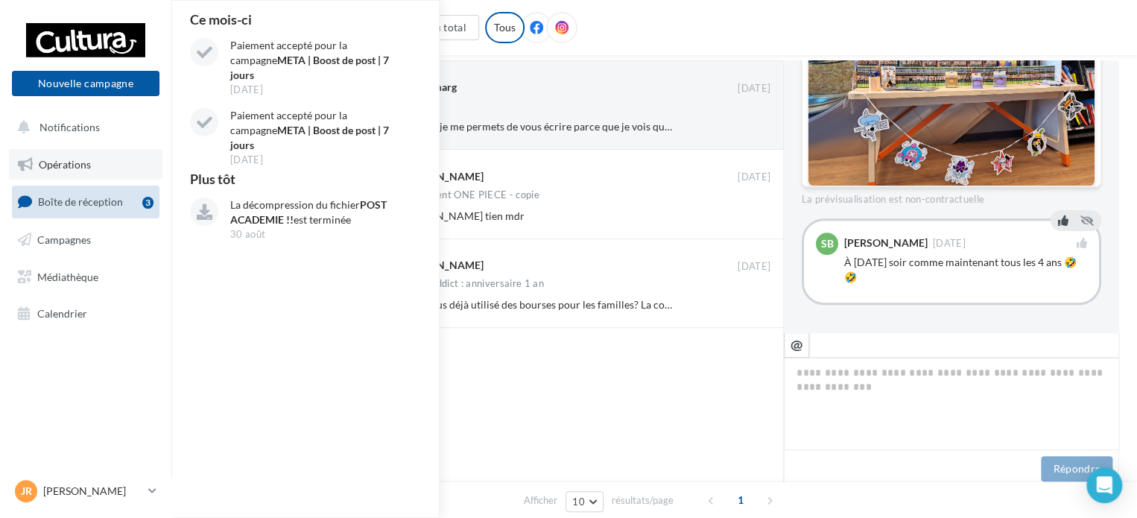
click at [82, 168] on span "Opérations" at bounding box center [65, 164] width 52 height 13
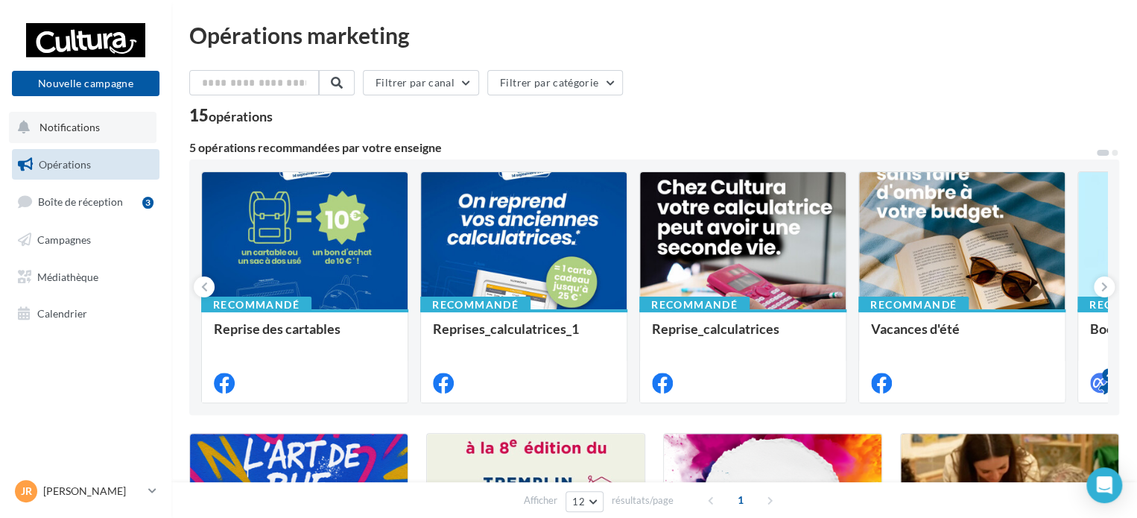
click at [90, 131] on span "Notifications" at bounding box center [69, 127] width 60 height 13
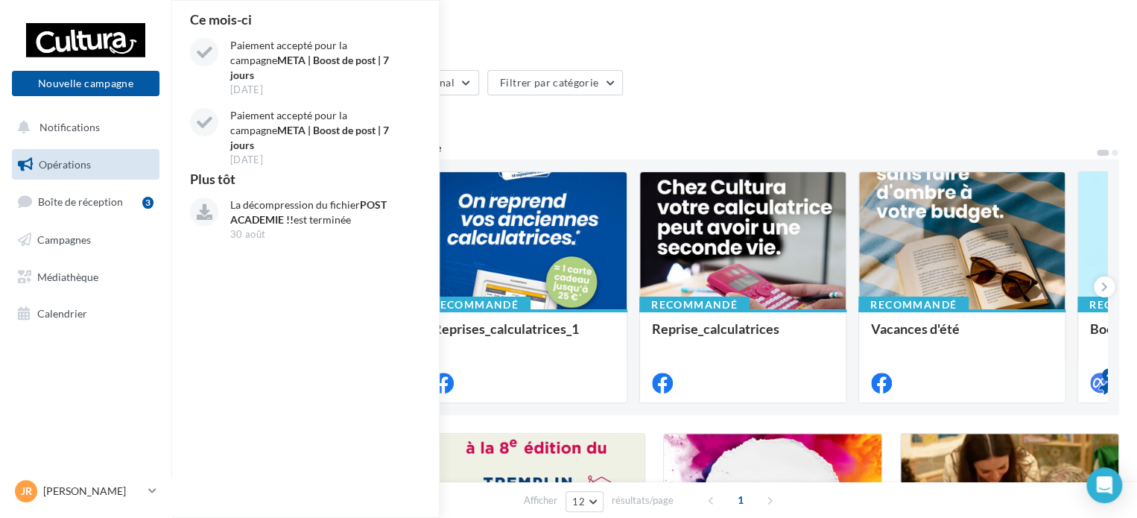
click at [93, 161] on link "Opérations" at bounding box center [85, 164] width 153 height 31
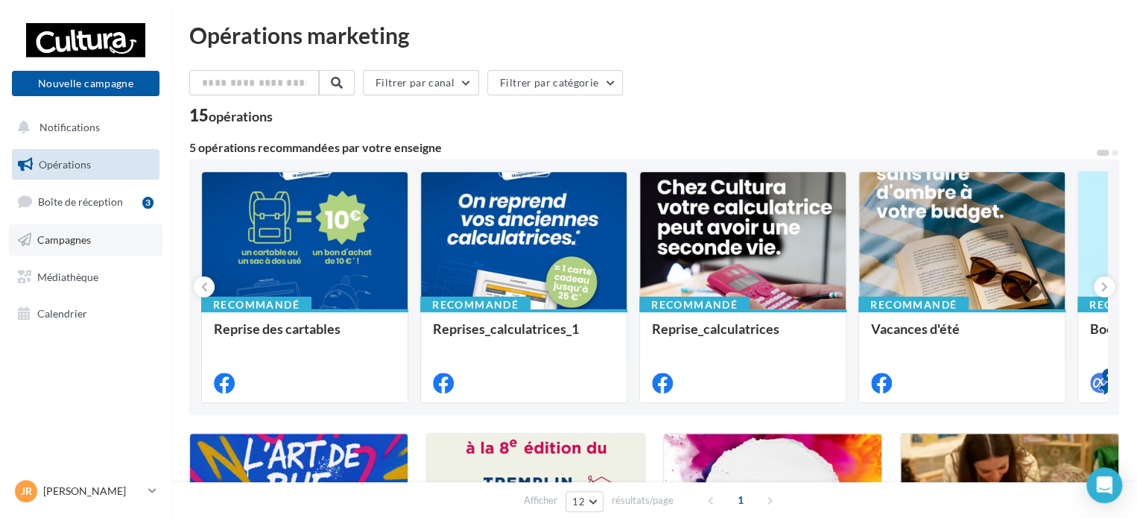
click at [96, 232] on link "Campagnes" at bounding box center [85, 239] width 153 height 31
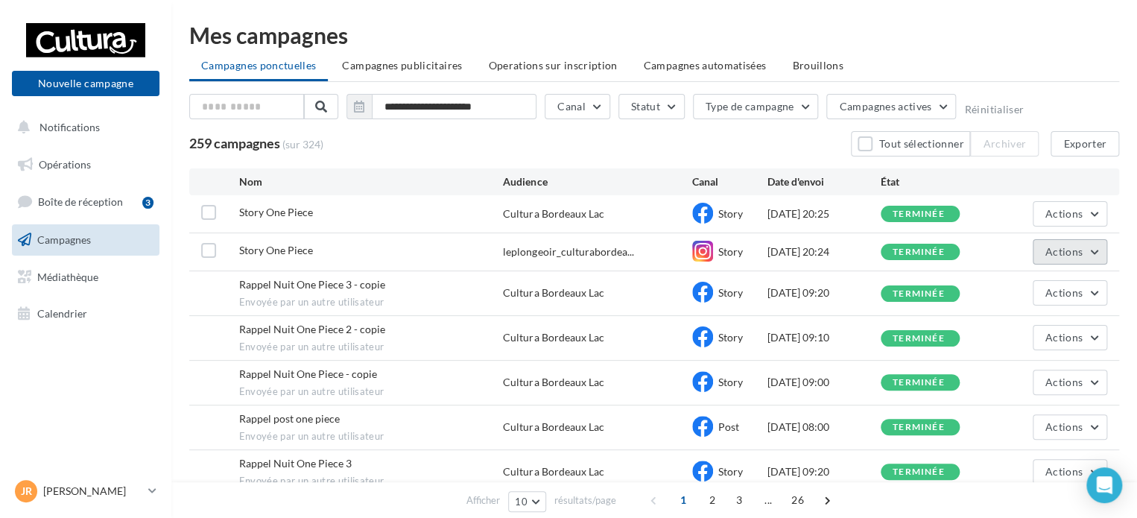
click at [1094, 253] on button "Actions" at bounding box center [1069, 251] width 74 height 25
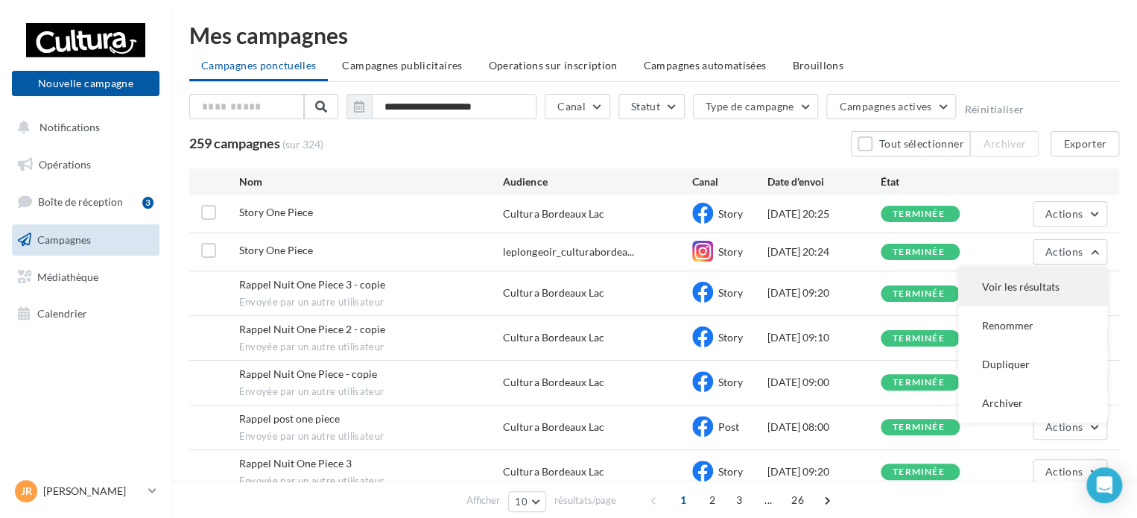
click at [1015, 287] on button "Voir les résultats" at bounding box center [1032, 286] width 149 height 39
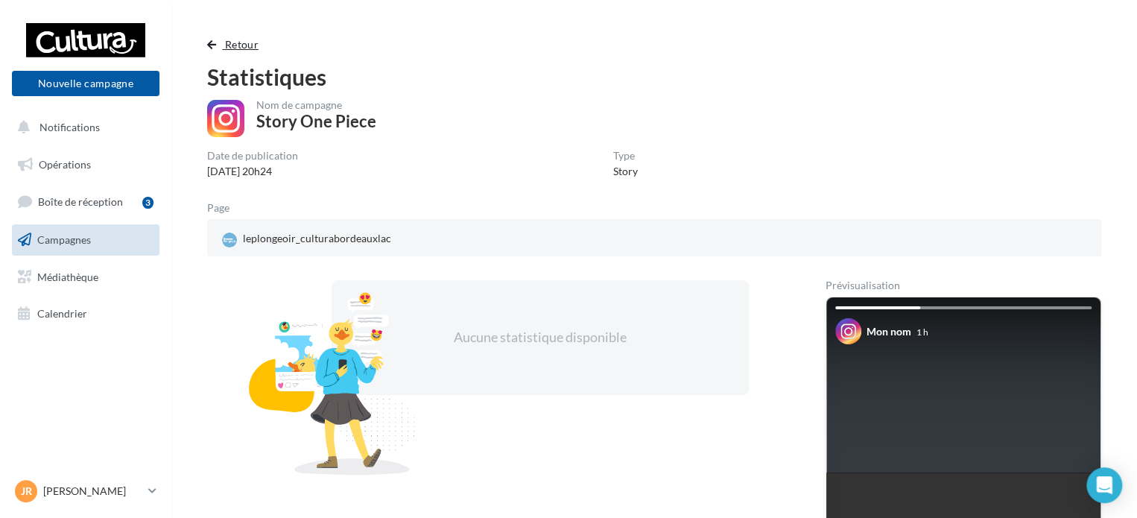
click at [215, 47] on span "button" at bounding box center [211, 44] width 9 height 10
